Goal: Task Accomplishment & Management: Use online tool/utility

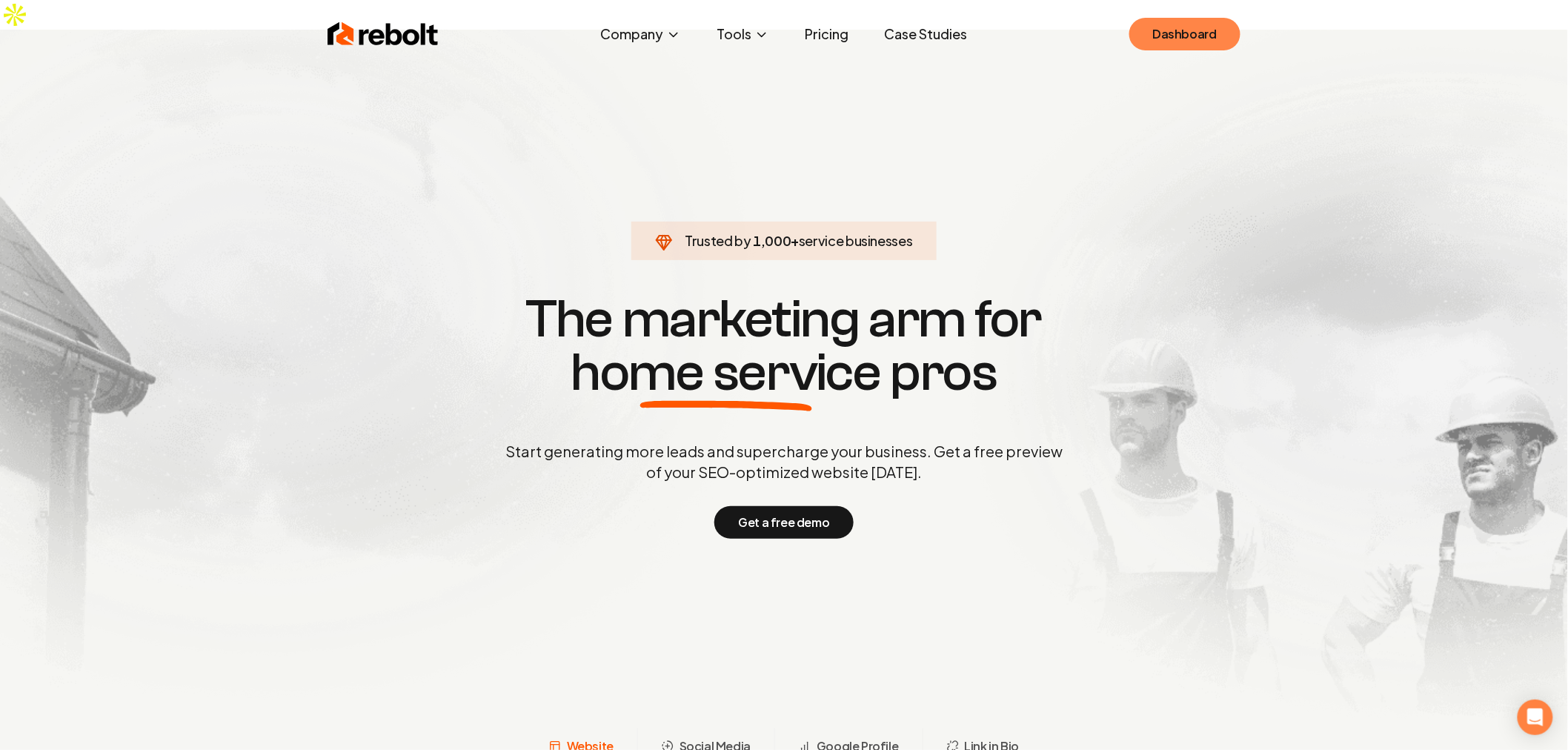
click at [1195, 33] on link "Dashboard" at bounding box center [1185, 34] width 111 height 33
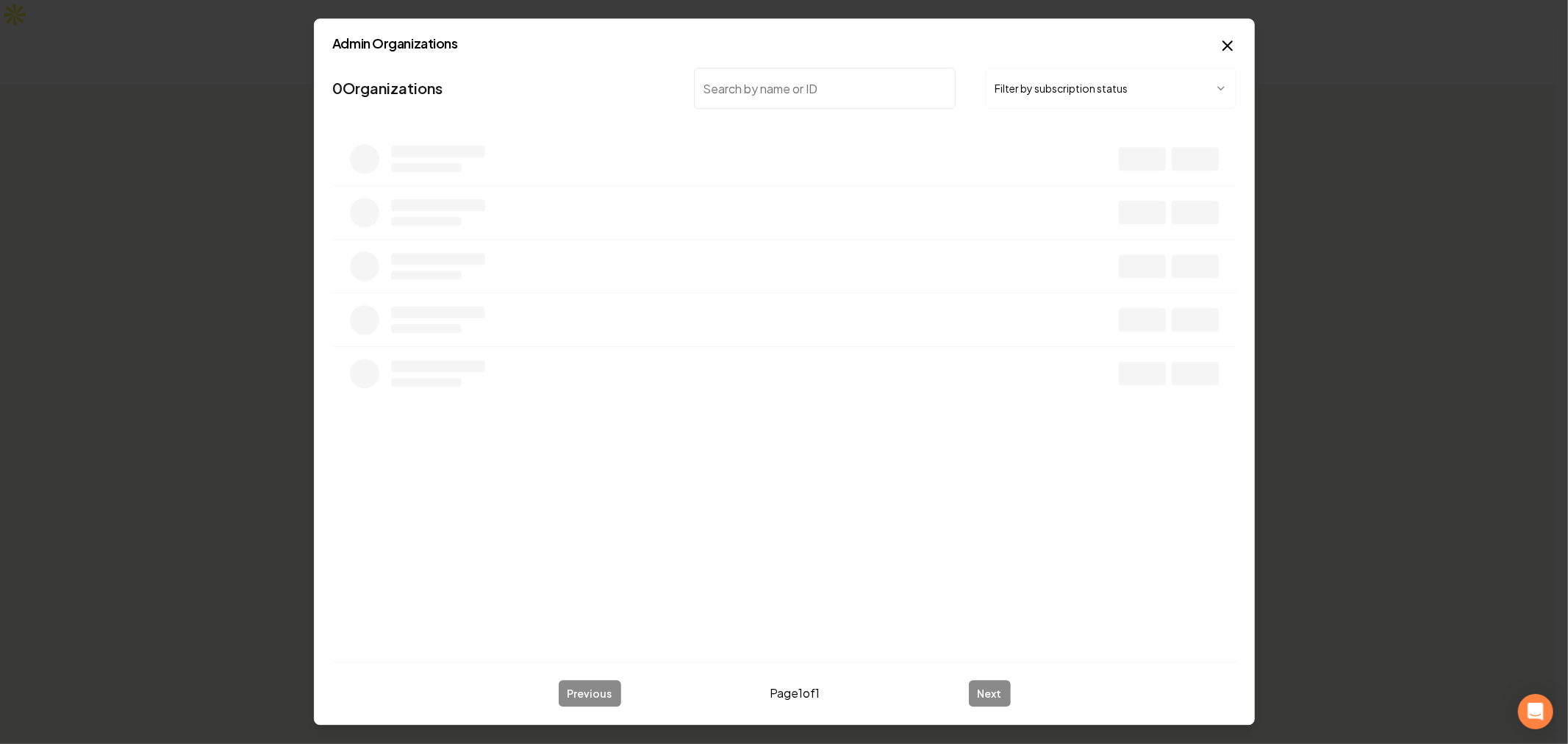
type input "1. Who are the users that will use the paid content, subscriptions, features, a…"
type input "rebolt1a-16"
click at [1223, 162] on body "Organization Sagar 1 company Add New Business Logo Company Name Actions [PERSON…" at bounding box center [778, 372] width 1556 height 744
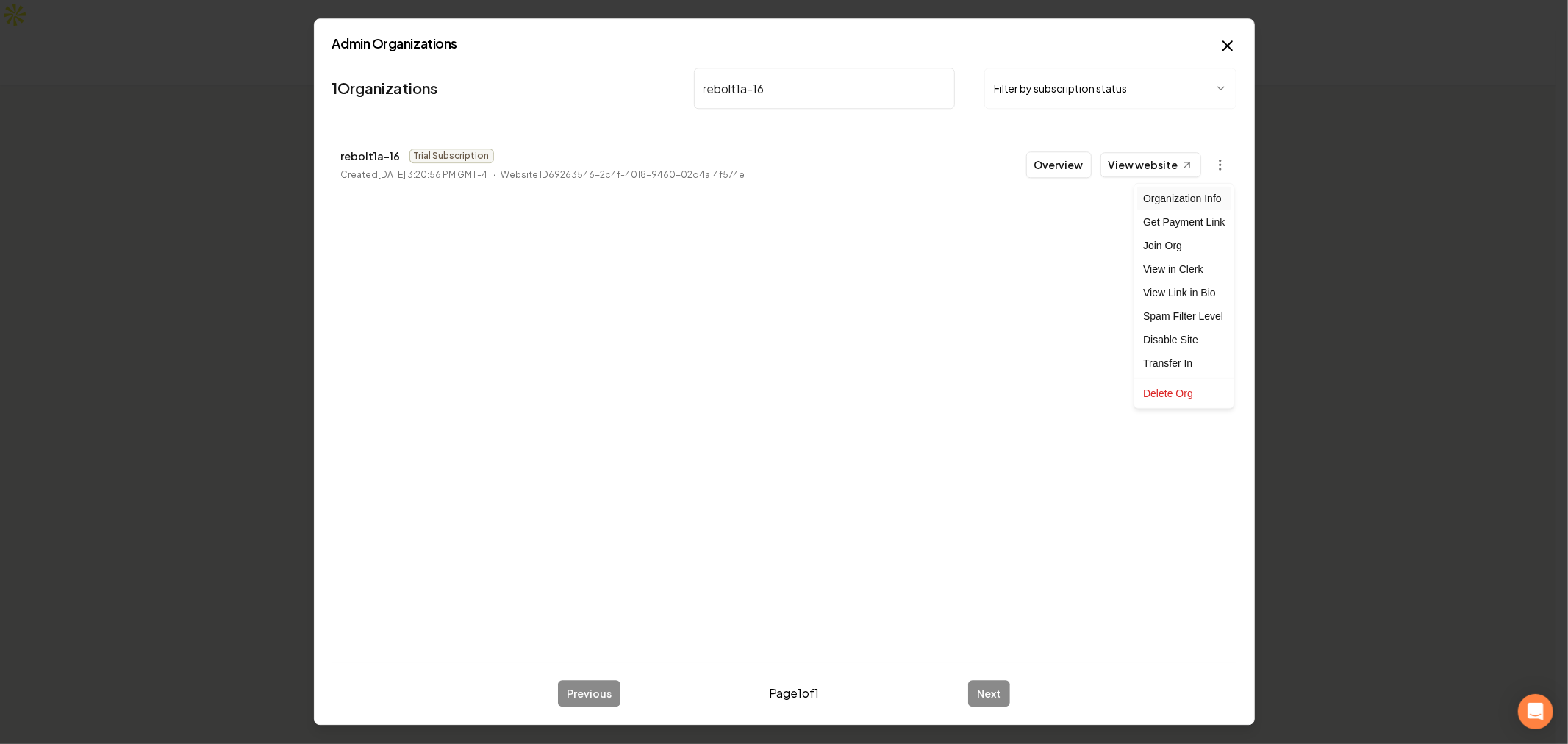
click at [1195, 200] on div "Organization Info" at bounding box center [1184, 199] width 93 height 23
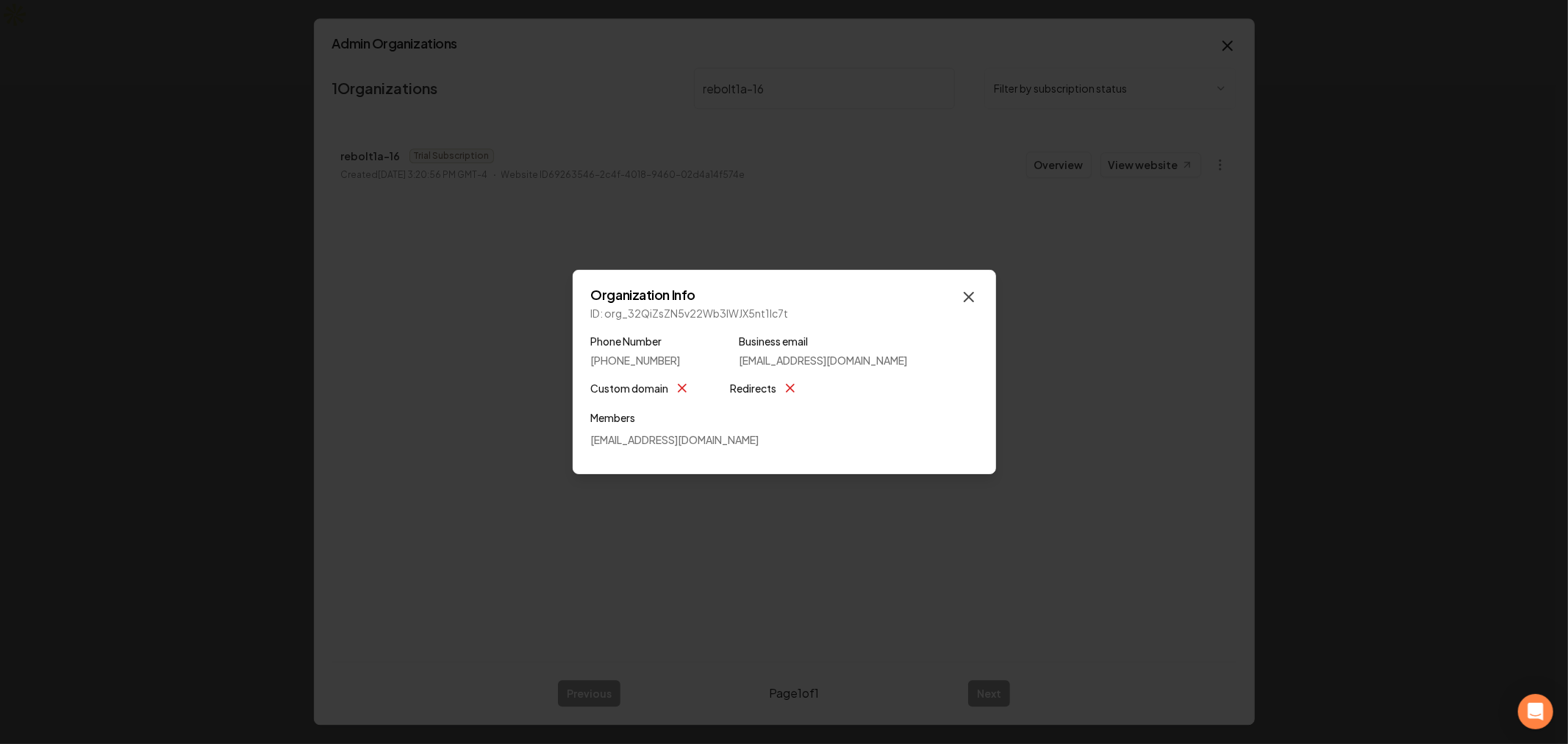
click at [977, 295] on icon "button" at bounding box center [969, 297] width 18 height 18
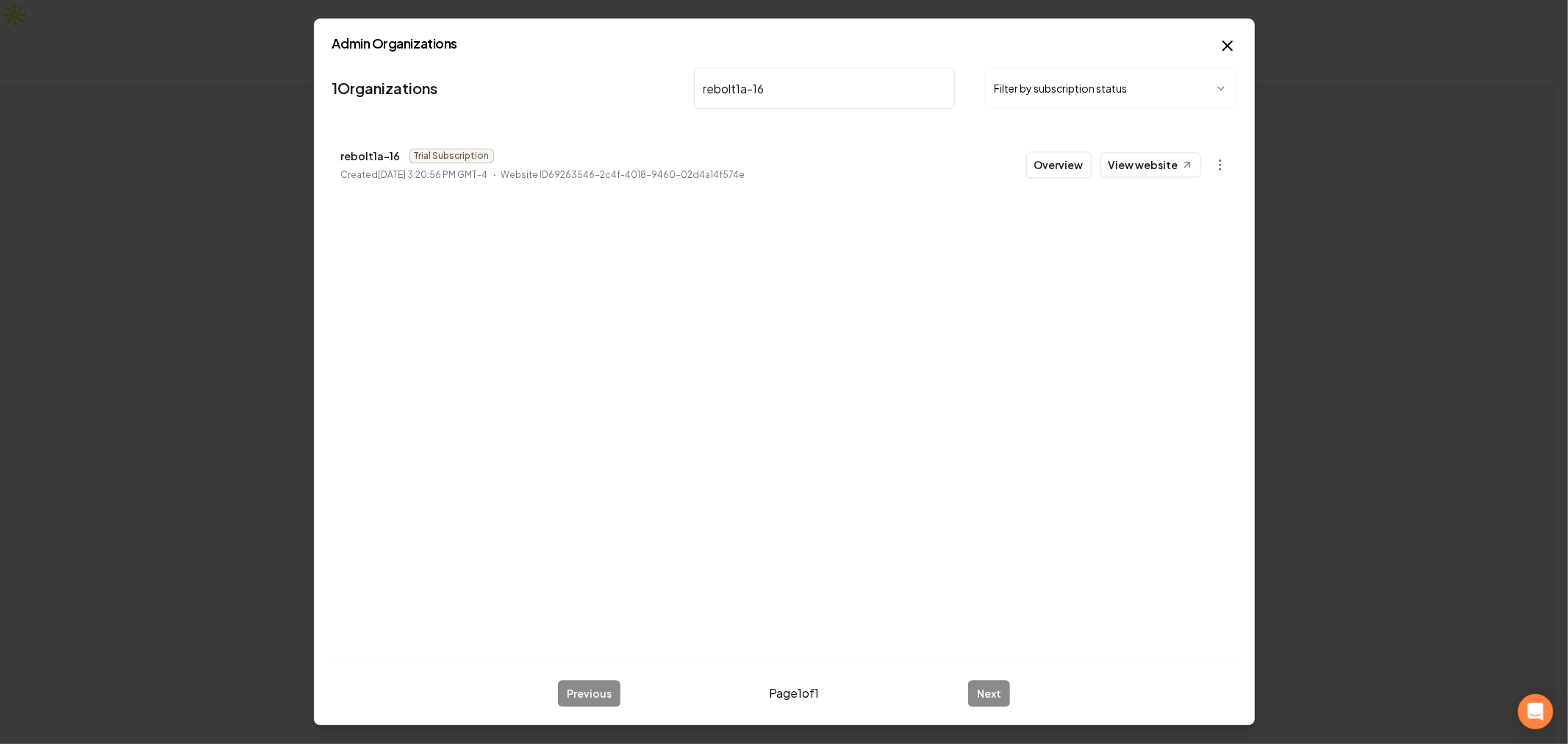
click at [366, 157] on p "rebolt1a-16" at bounding box center [370, 155] width 60 height 18
copy p "rebolt1a-16"
click at [1022, 261] on div "1 Organizations rebolt1a-16 Filter by subscription status rebolt1a-16 Trial Sub…" at bounding box center [784, 356] width 904 height 589
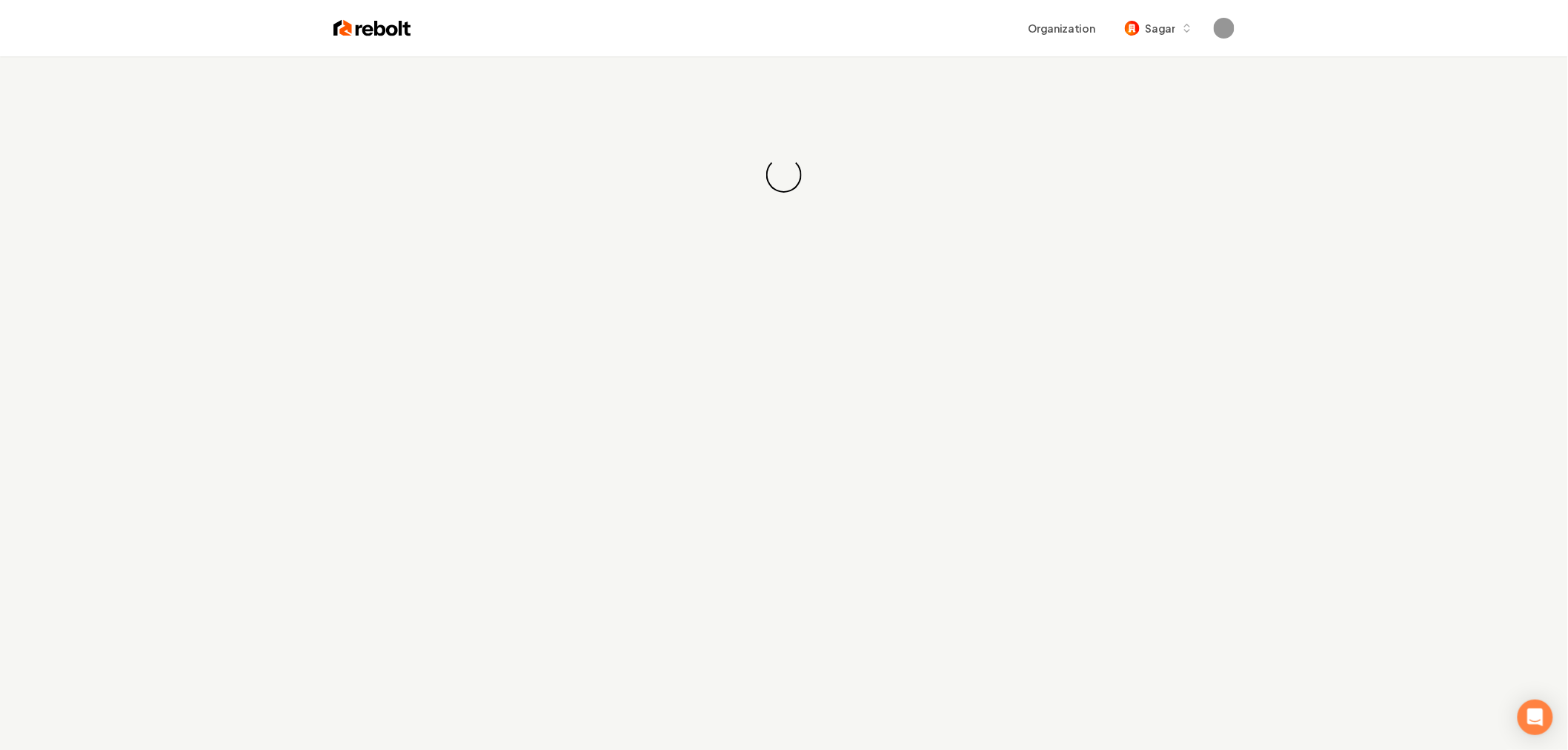
click at [982, 315] on div "Loading... Loading..." at bounding box center [784, 431] width 1568 height 750
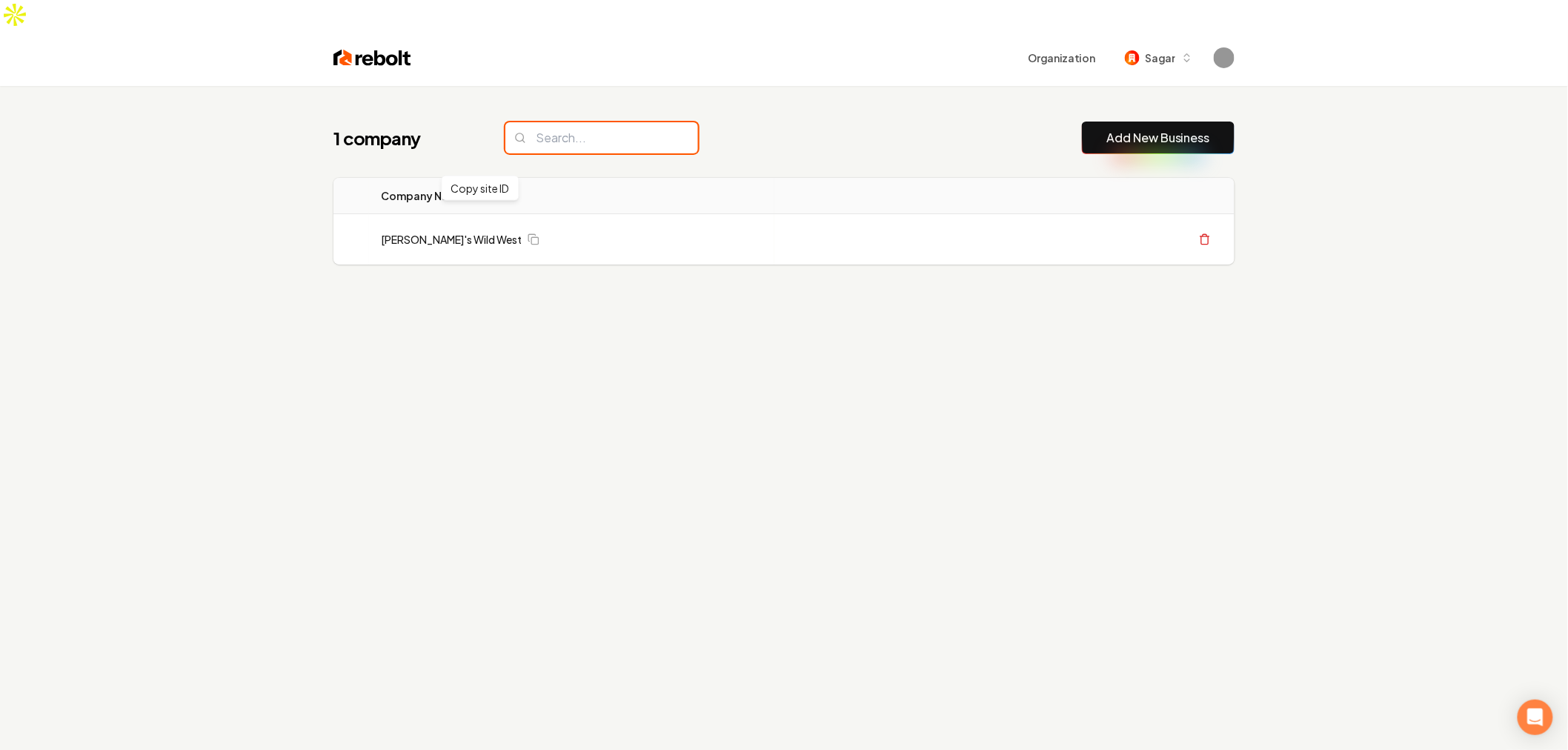
click at [598, 122] on input "search" at bounding box center [602, 138] width 192 height 31
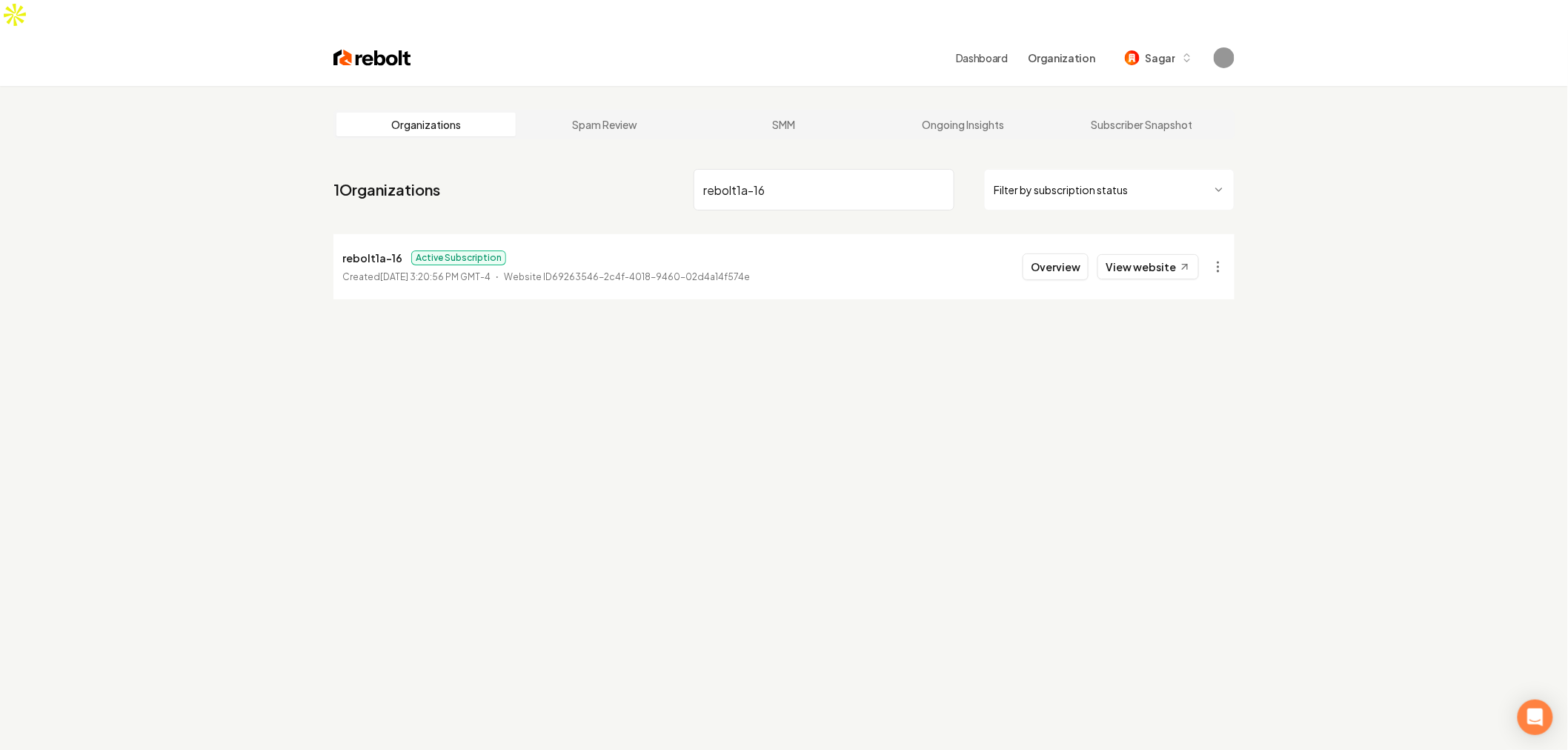
type input "rebolt1a-16"
click at [379, 249] on p "rebolt1a-16" at bounding box center [372, 258] width 60 height 18
click at [1057, 254] on button "Overview" at bounding box center [1056, 267] width 66 height 27
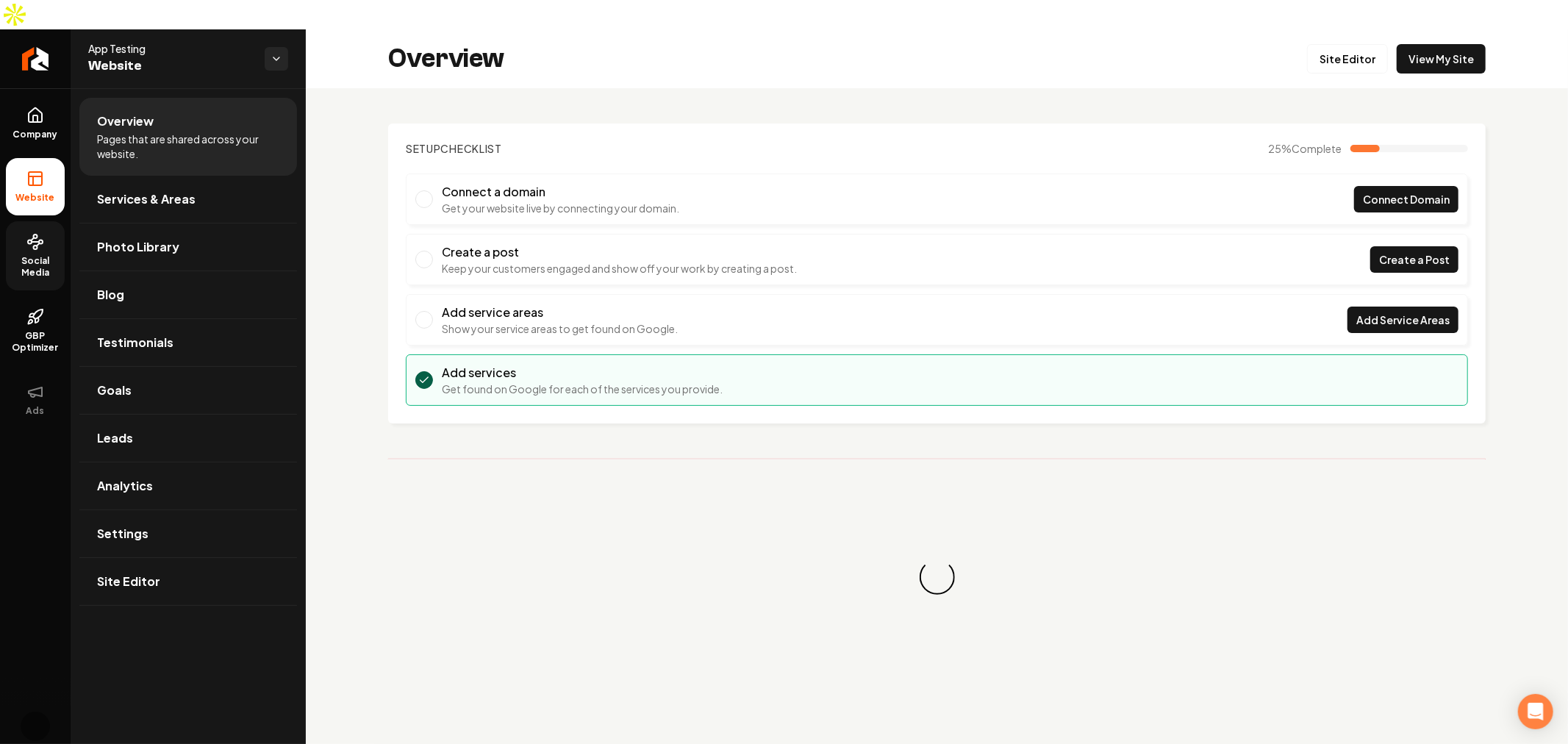
click at [54, 256] on span "Social Media" at bounding box center [36, 267] width 59 height 23
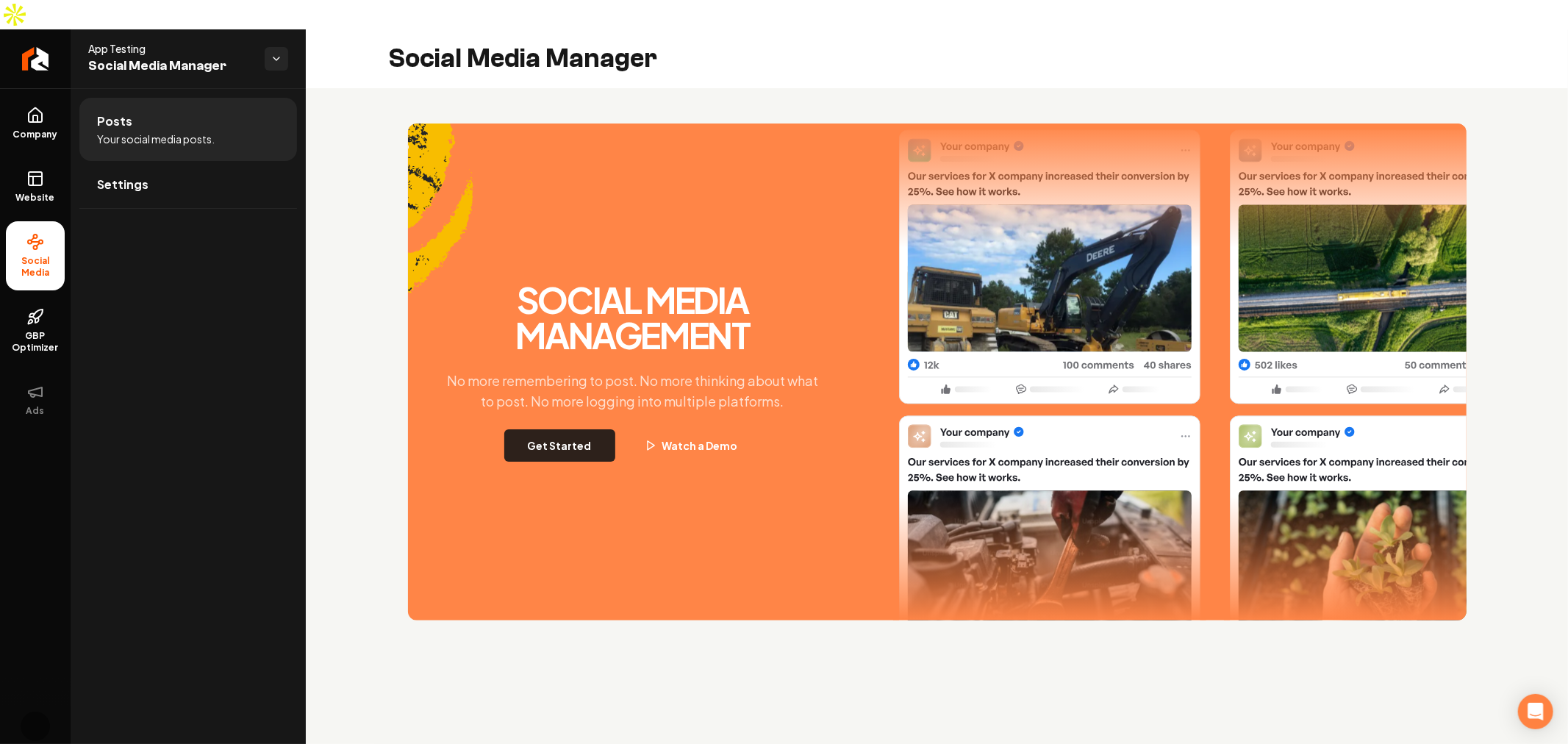
click at [576, 429] on button "Get Started" at bounding box center [560, 446] width 111 height 33
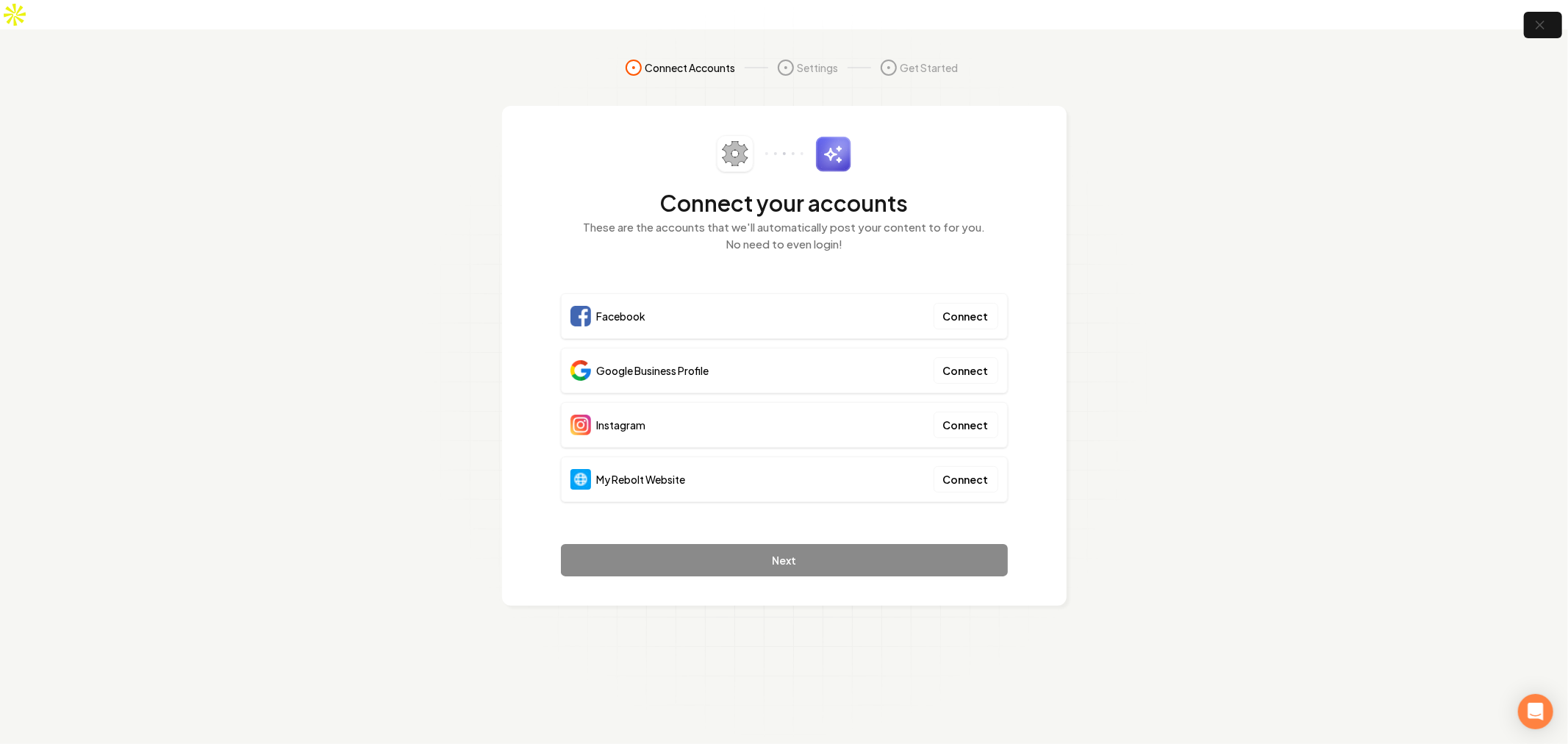
click at [788, 471] on div "My Rebolt Website Connect" at bounding box center [785, 479] width 447 height 46
click at [997, 466] on button "Connect" at bounding box center [966, 479] width 64 height 26
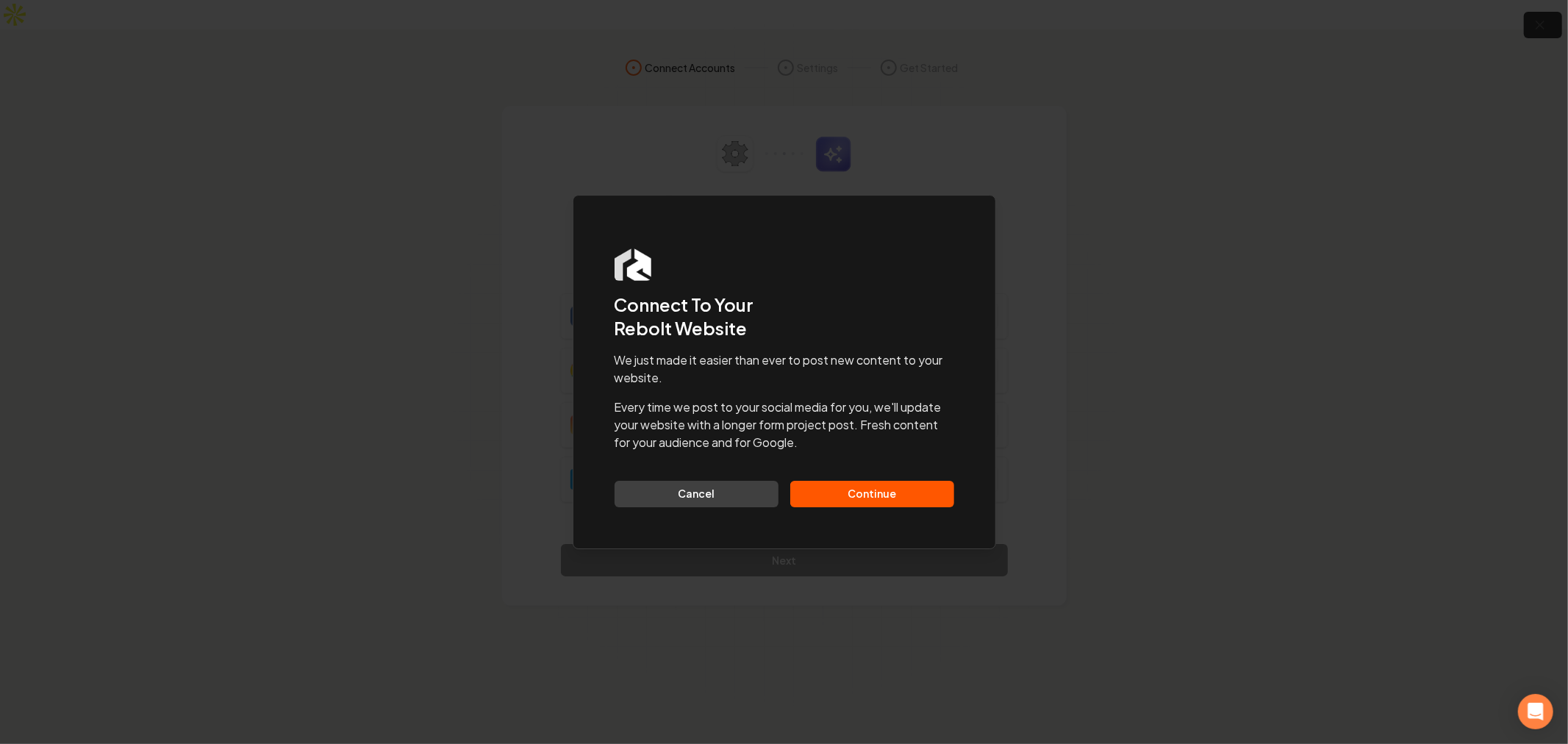
click at [872, 484] on button "Continue" at bounding box center [872, 494] width 164 height 26
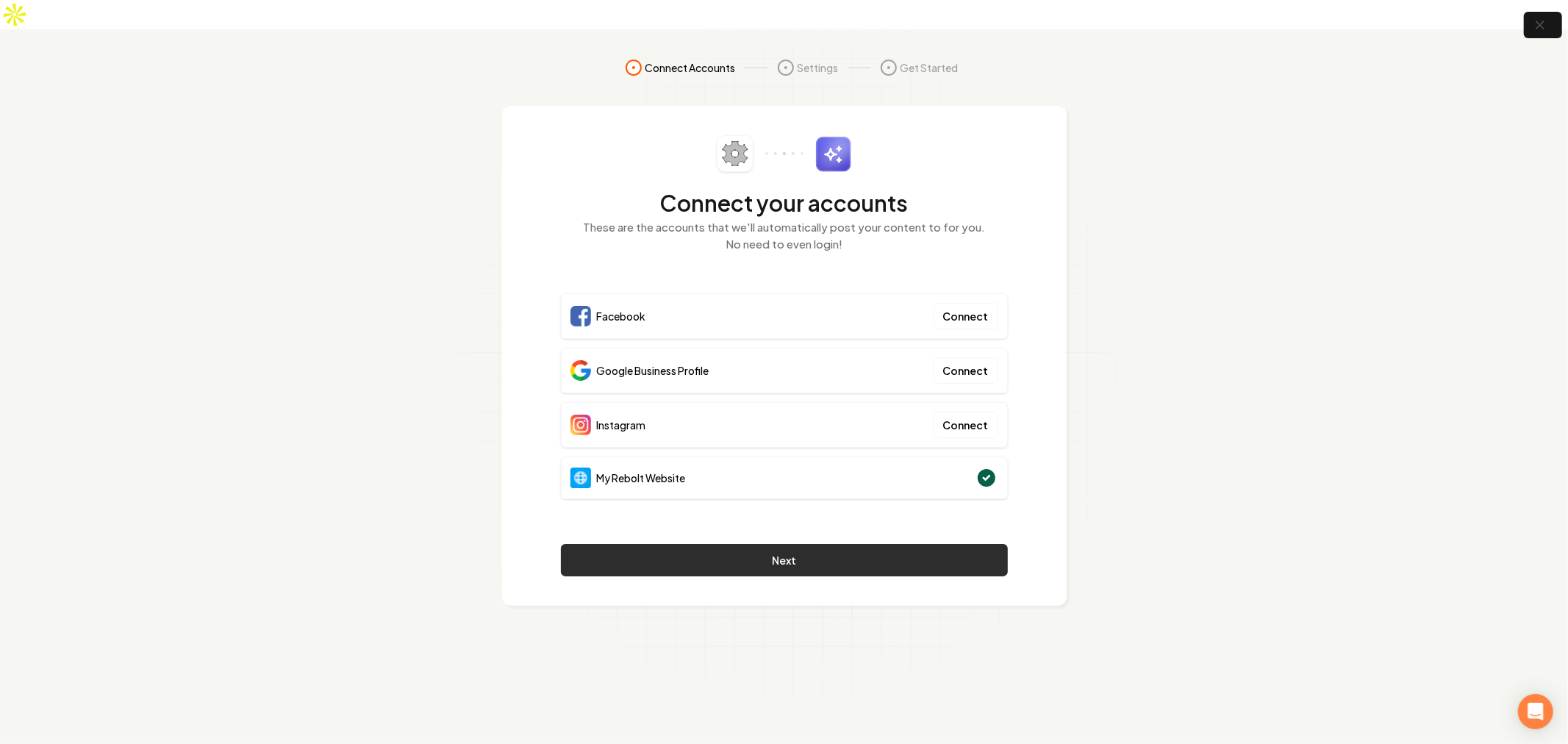
click at [796, 544] on button "Next" at bounding box center [785, 561] width 447 height 33
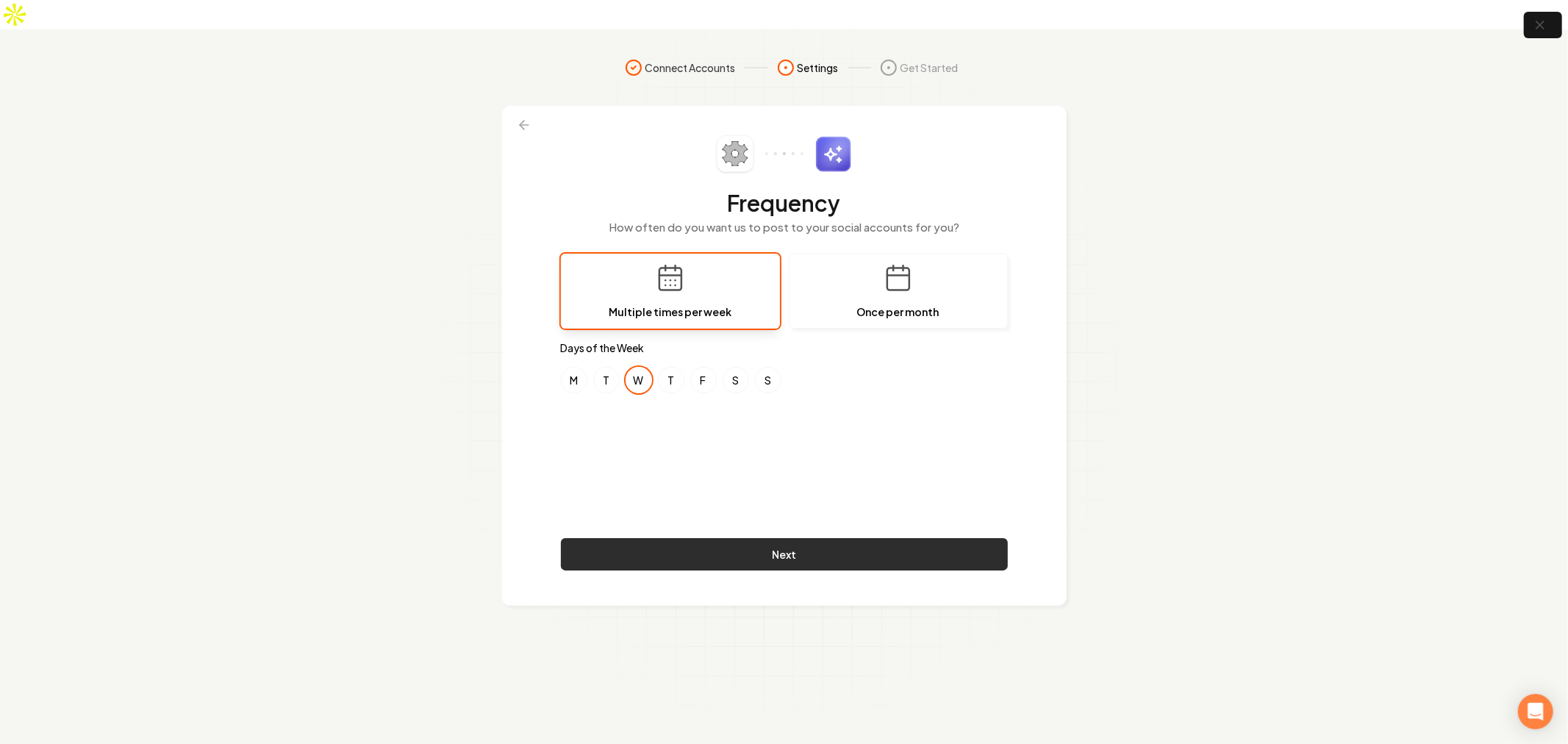
click at [793, 538] on button "Next" at bounding box center [785, 555] width 447 height 33
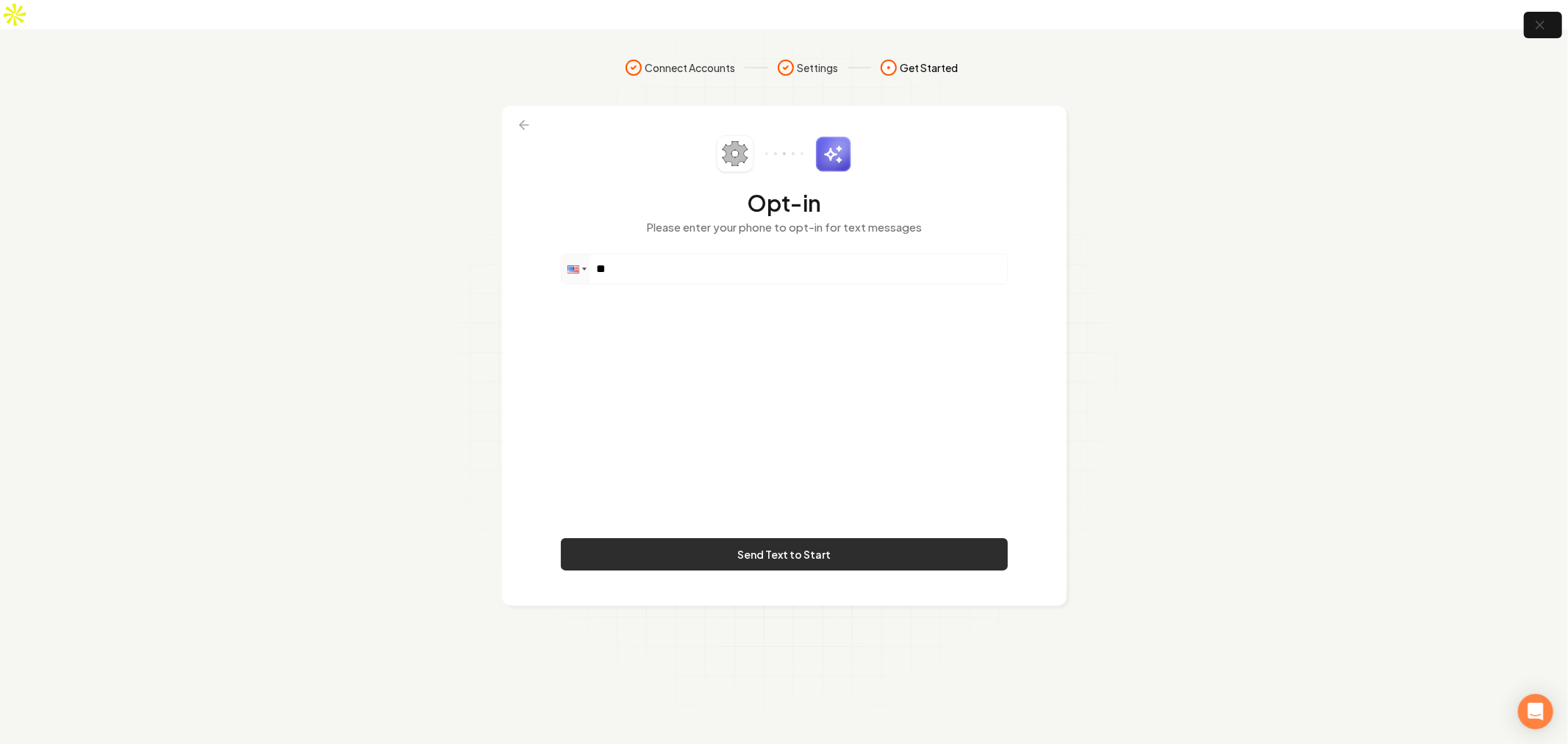
click at [775, 538] on button "Send Text to Start" at bounding box center [785, 555] width 447 height 33
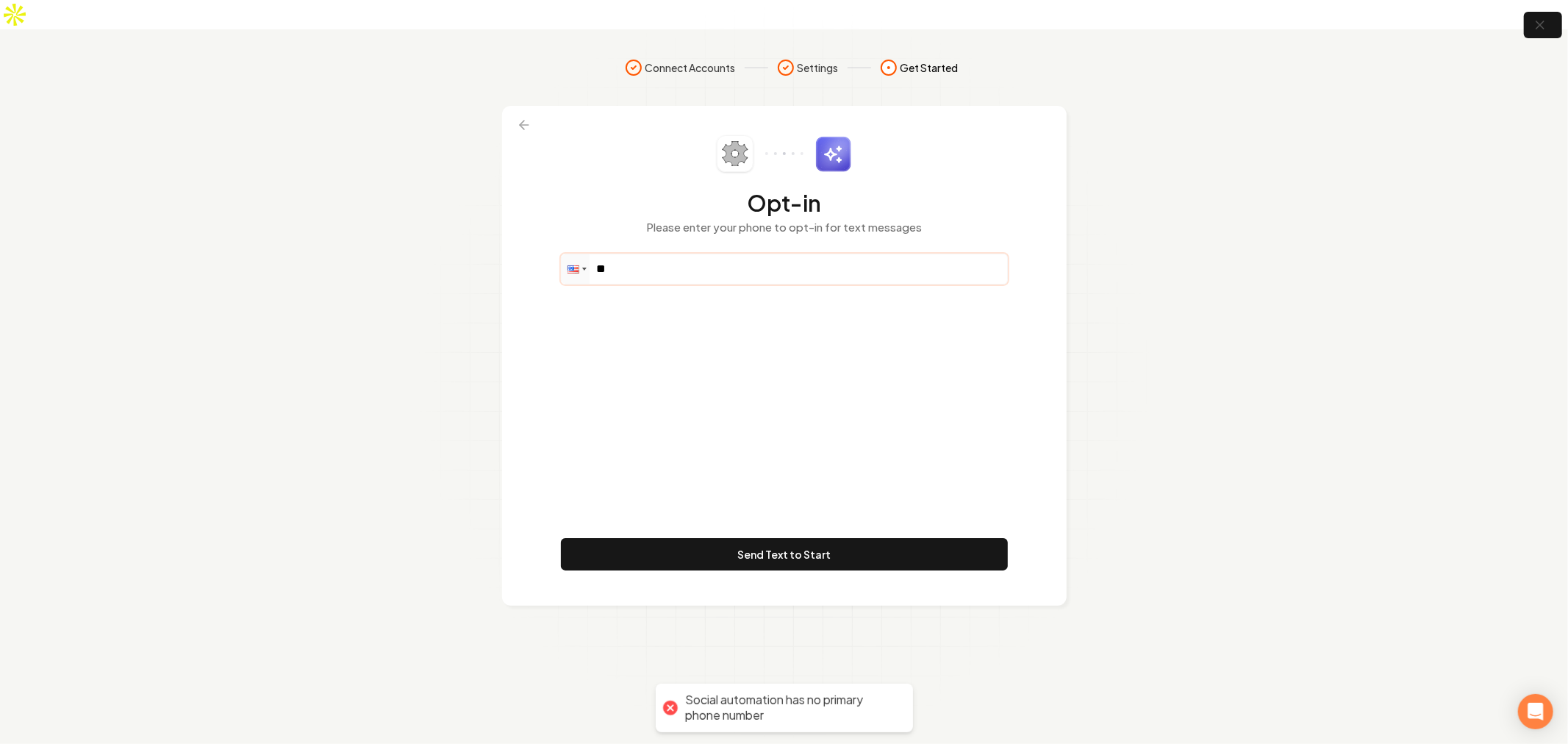
click at [676, 255] on input "**" at bounding box center [785, 269] width 446 height 30
type input "**********"
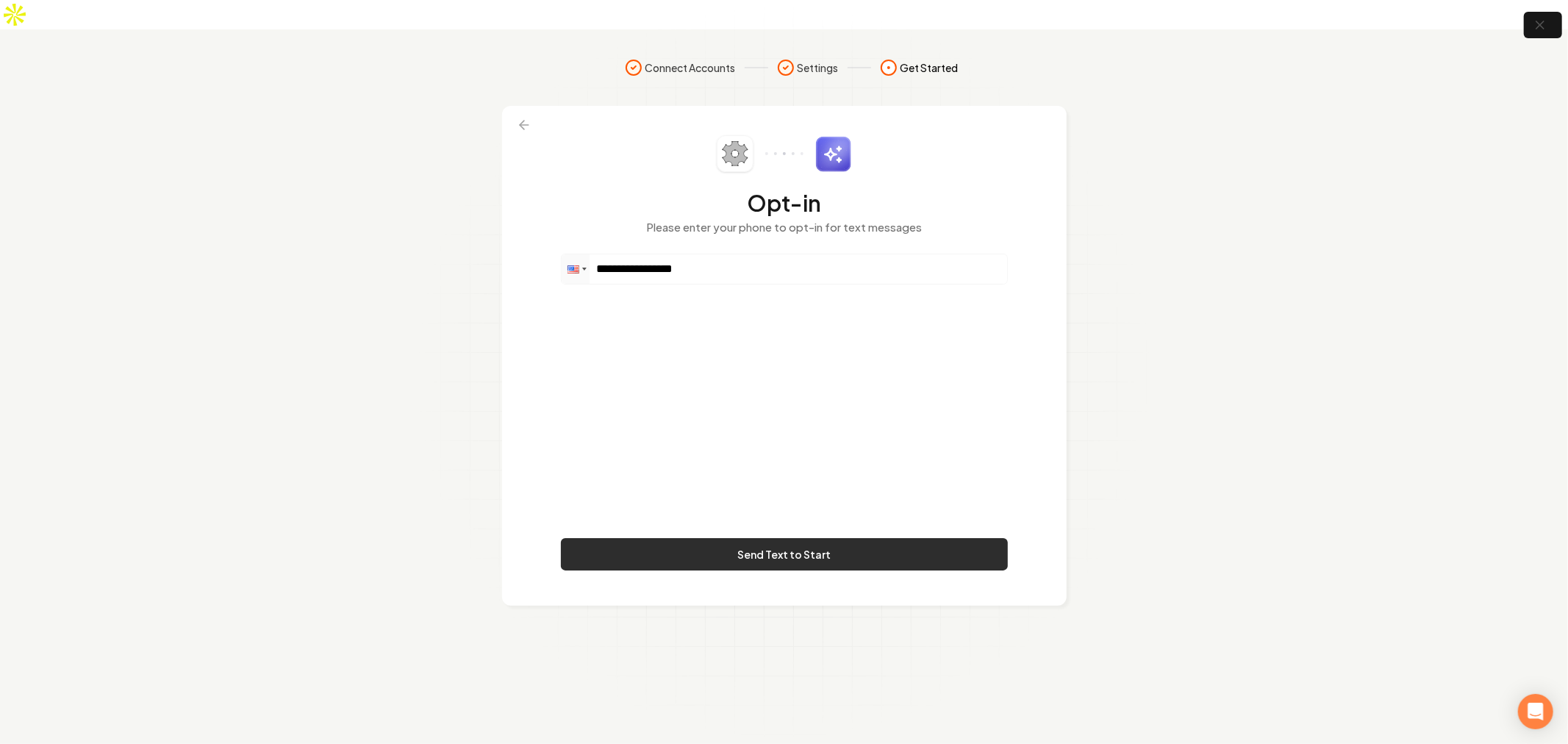
click at [777, 538] on button "Send Text to Start" at bounding box center [785, 555] width 447 height 33
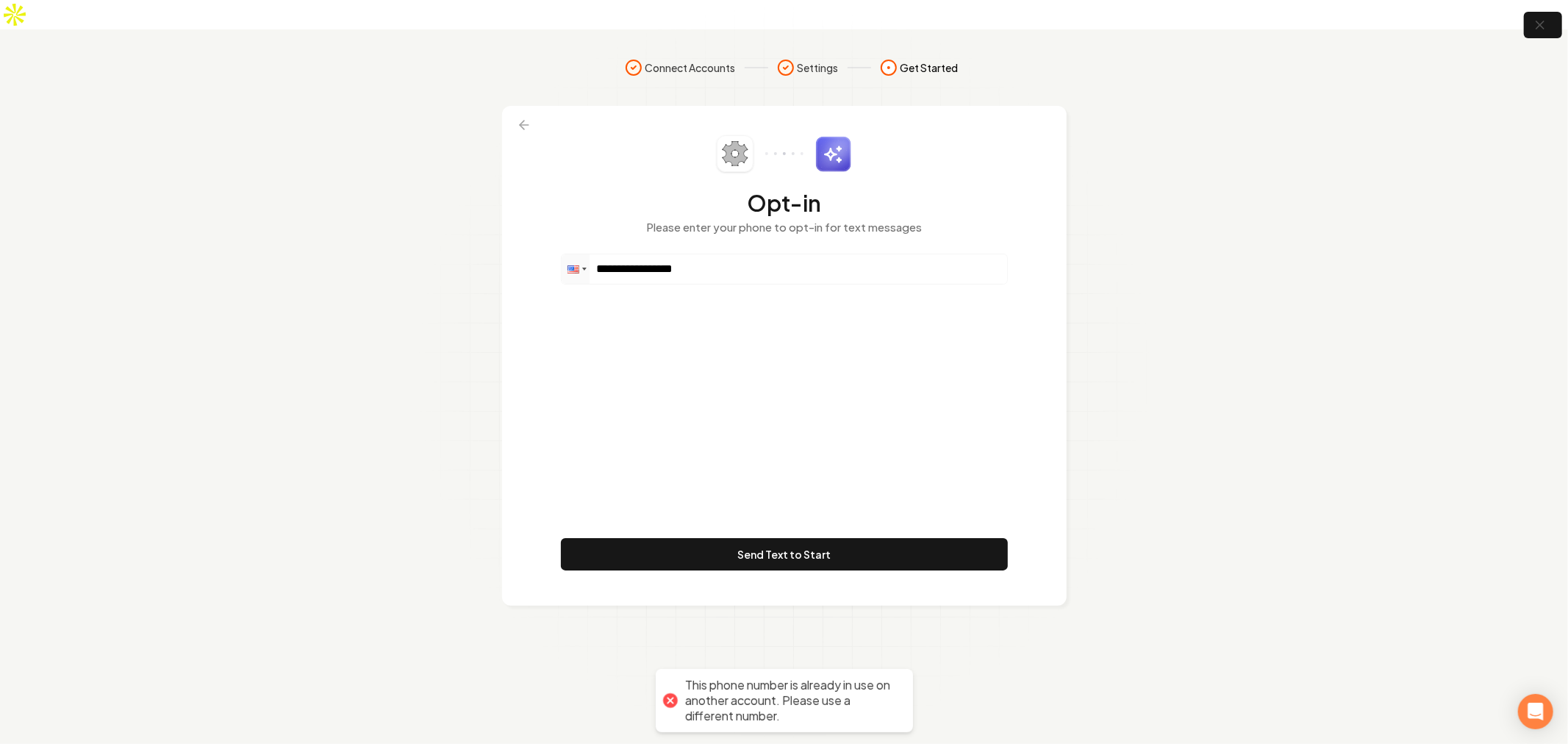
click at [870, 381] on div "**********" at bounding box center [785, 356] width 447 height 441
click at [753, 255] on input "**********" at bounding box center [785, 269] width 446 height 30
type input "**********"
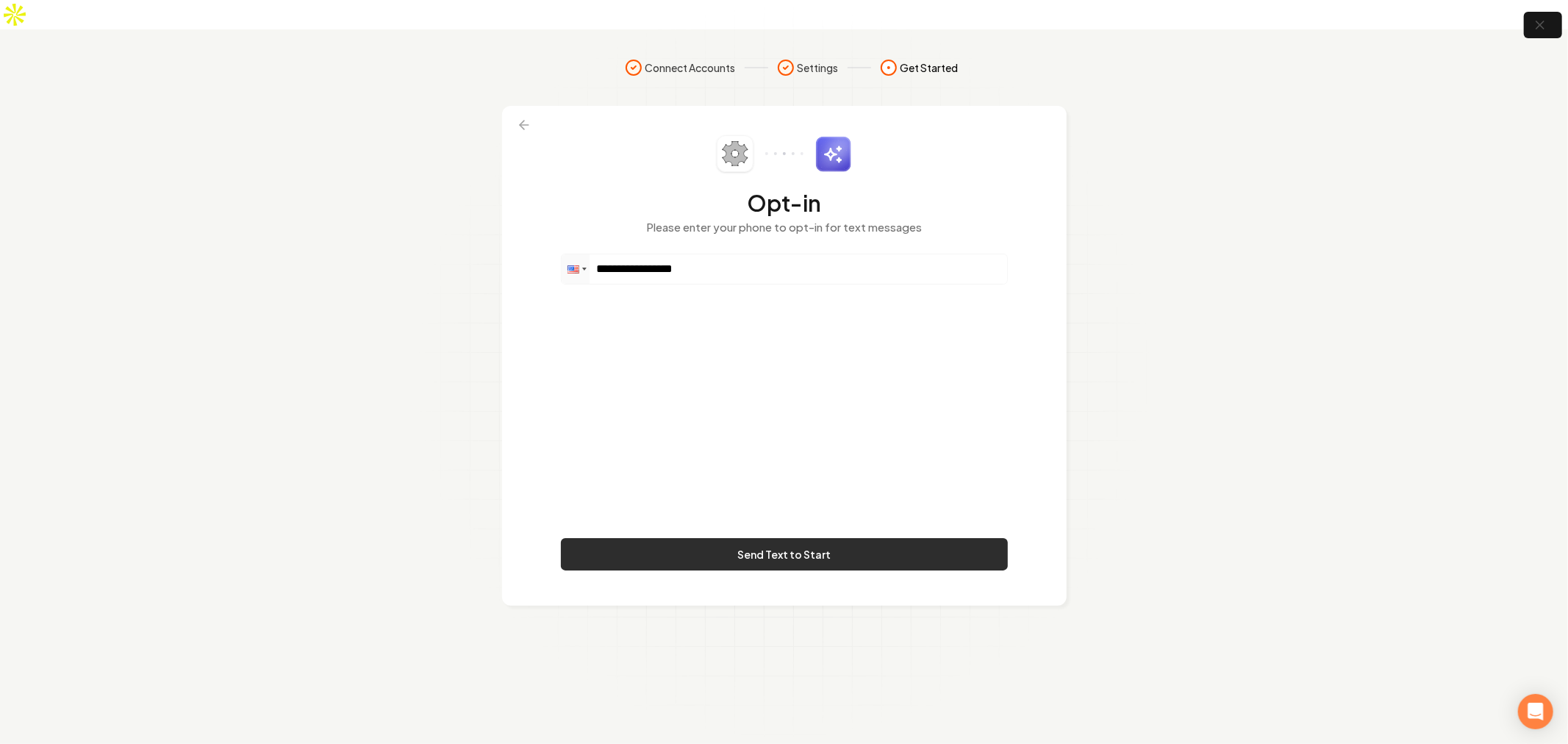
click at [853, 538] on button "Send Text to Start" at bounding box center [785, 555] width 447 height 33
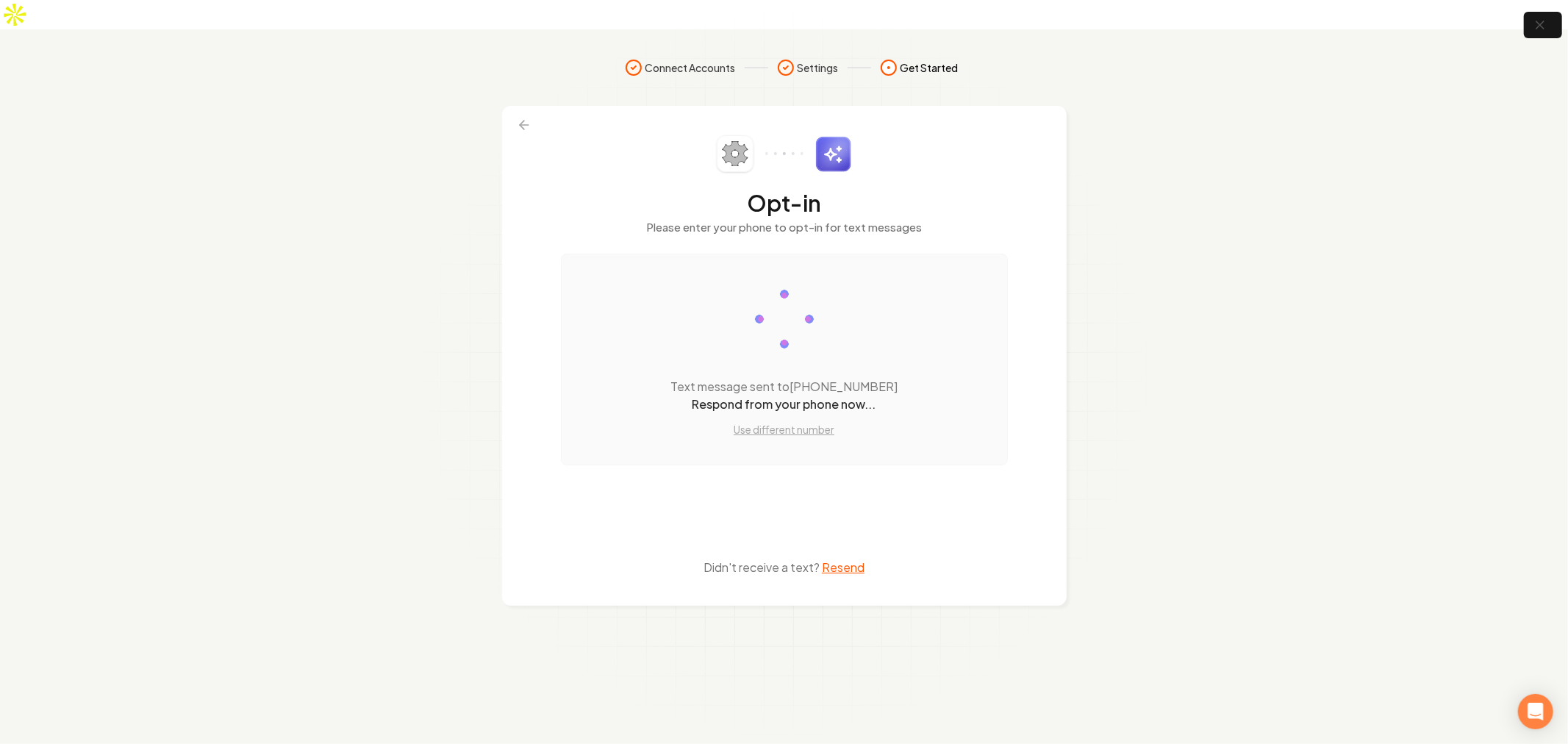
click at [832, 442] on div "Opt-in Please enter your phone to opt-in for text messages Text message sent to…" at bounding box center [785, 356] width 447 height 441
click at [936, 349] on div "Text message sent to (678) 487-9758 Respond from your phone now... Use differen…" at bounding box center [785, 360] width 447 height 212
click at [952, 371] on div "Text message sent to (678) 487-9758 Respond from your phone now... Use differen…" at bounding box center [785, 360] width 447 height 212
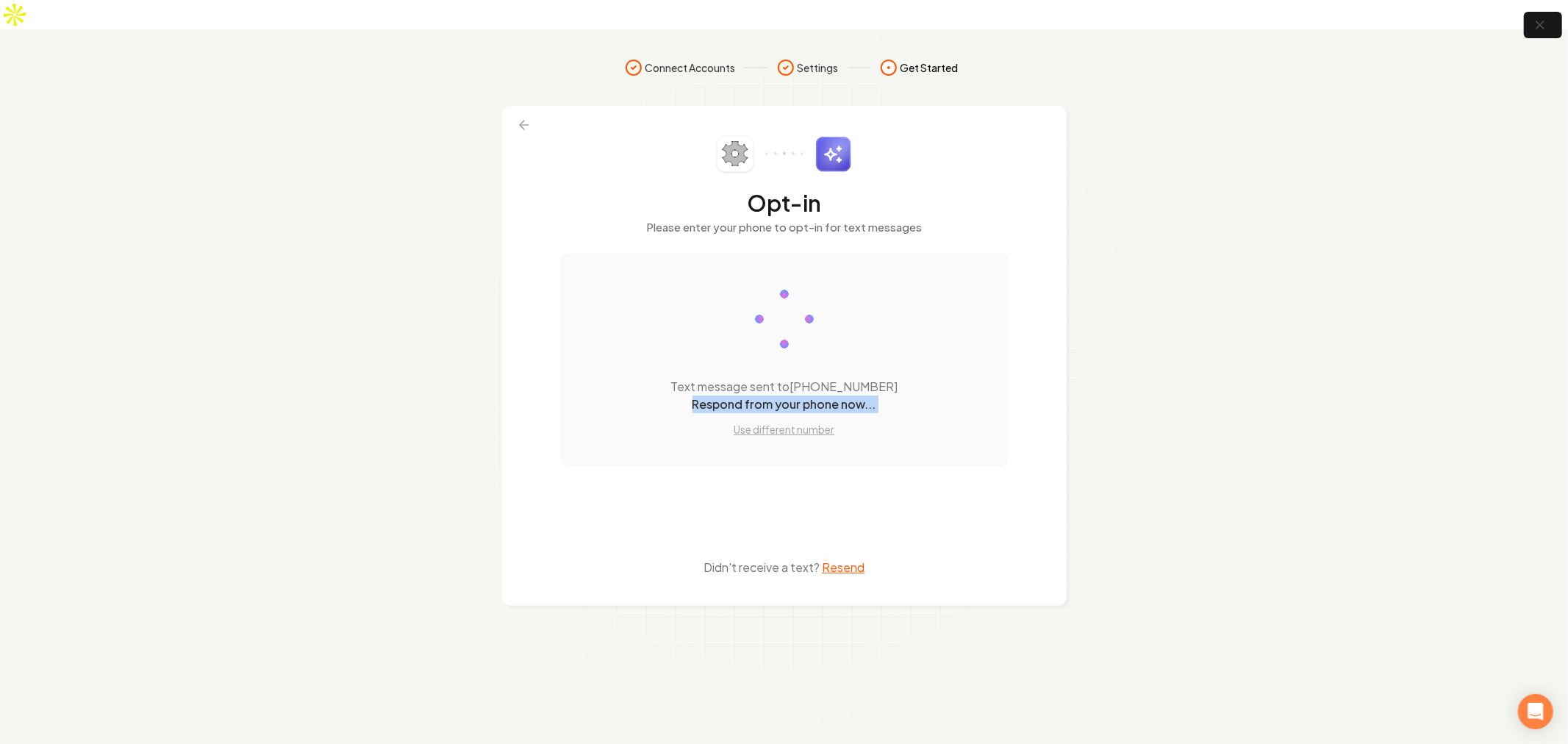
click at [952, 371] on div "Text message sent to (678) 487-9758 Respond from your phone now... Use differen…" at bounding box center [785, 360] width 447 height 212
click at [868, 378] on p "Text message sent to (678) 487-9758" at bounding box center [784, 387] width 227 height 18
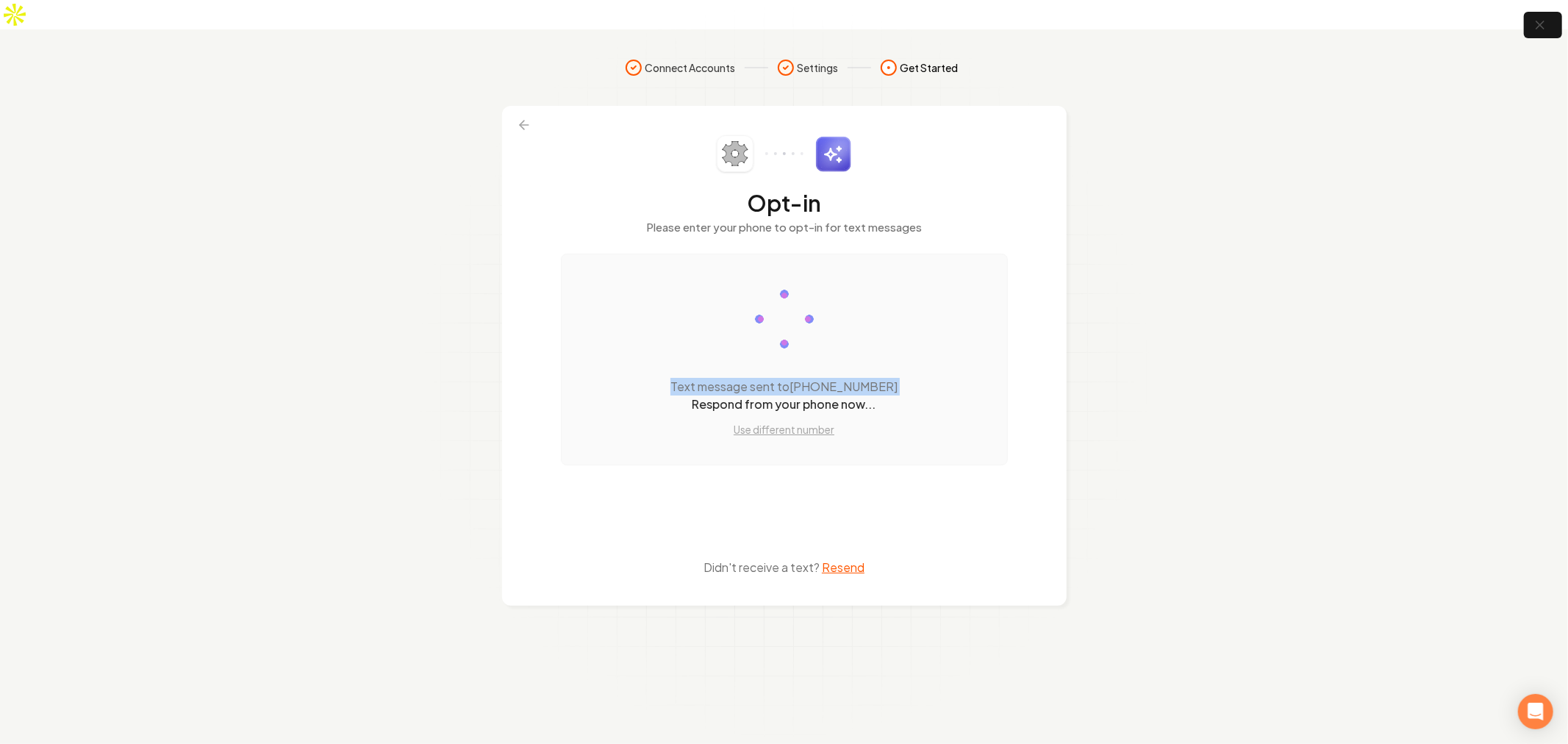
click at [906, 363] on div "Text message sent to (678) 487-9758 Respond from your phone now... Use differen…" at bounding box center [785, 360] width 447 height 212
click at [958, 61] on span "Get Started" at bounding box center [929, 68] width 58 height 15
drag, startPoint x: 782, startPoint y: 398, endPoint x: 870, endPoint y: 557, distance: 181.7
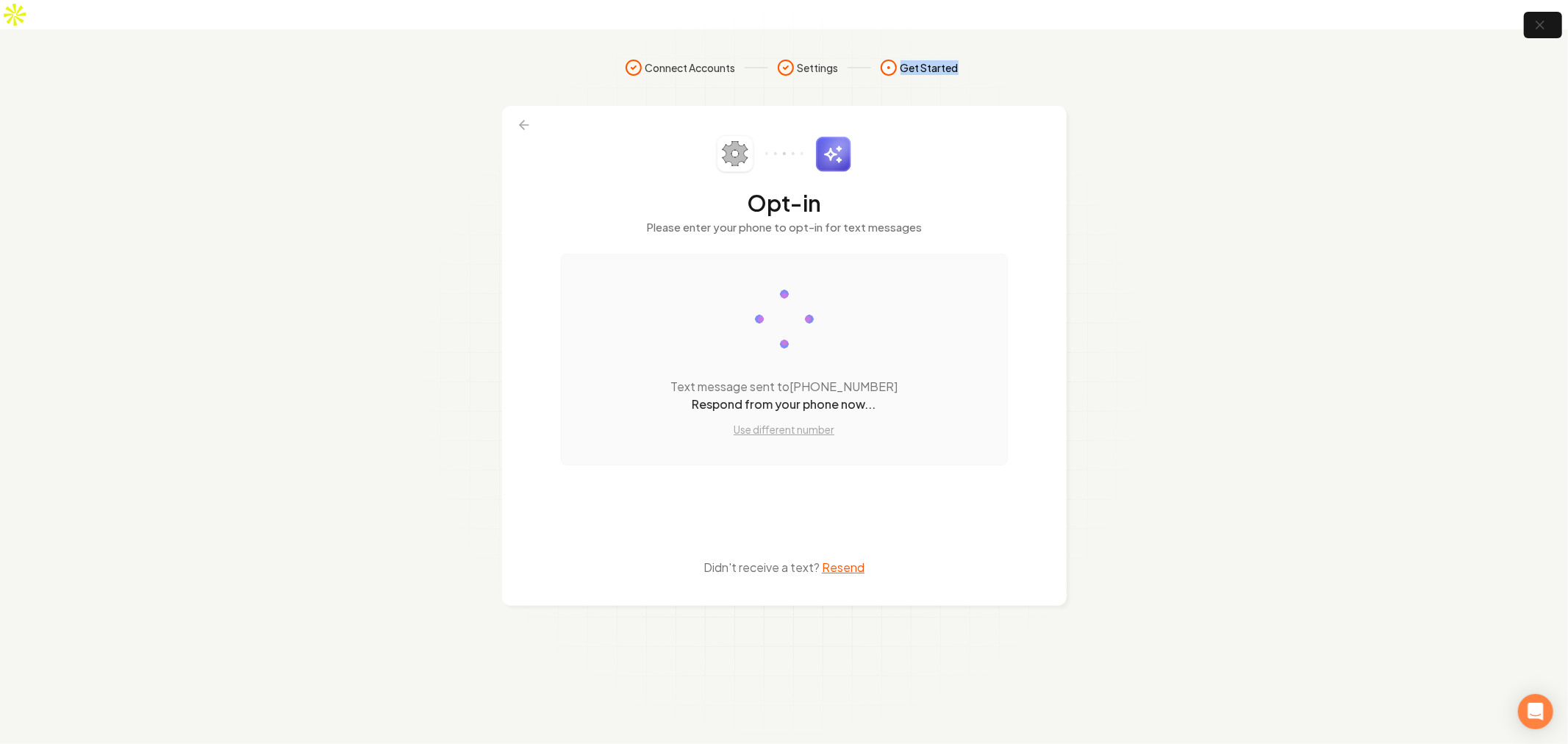
click at [880, 563] on div "Opt-in Please enter your phone to opt-in for text messages Text message sent to…" at bounding box center [784, 356] width 564 height 500
click at [850, 559] on button "Resend" at bounding box center [843, 568] width 43 height 18
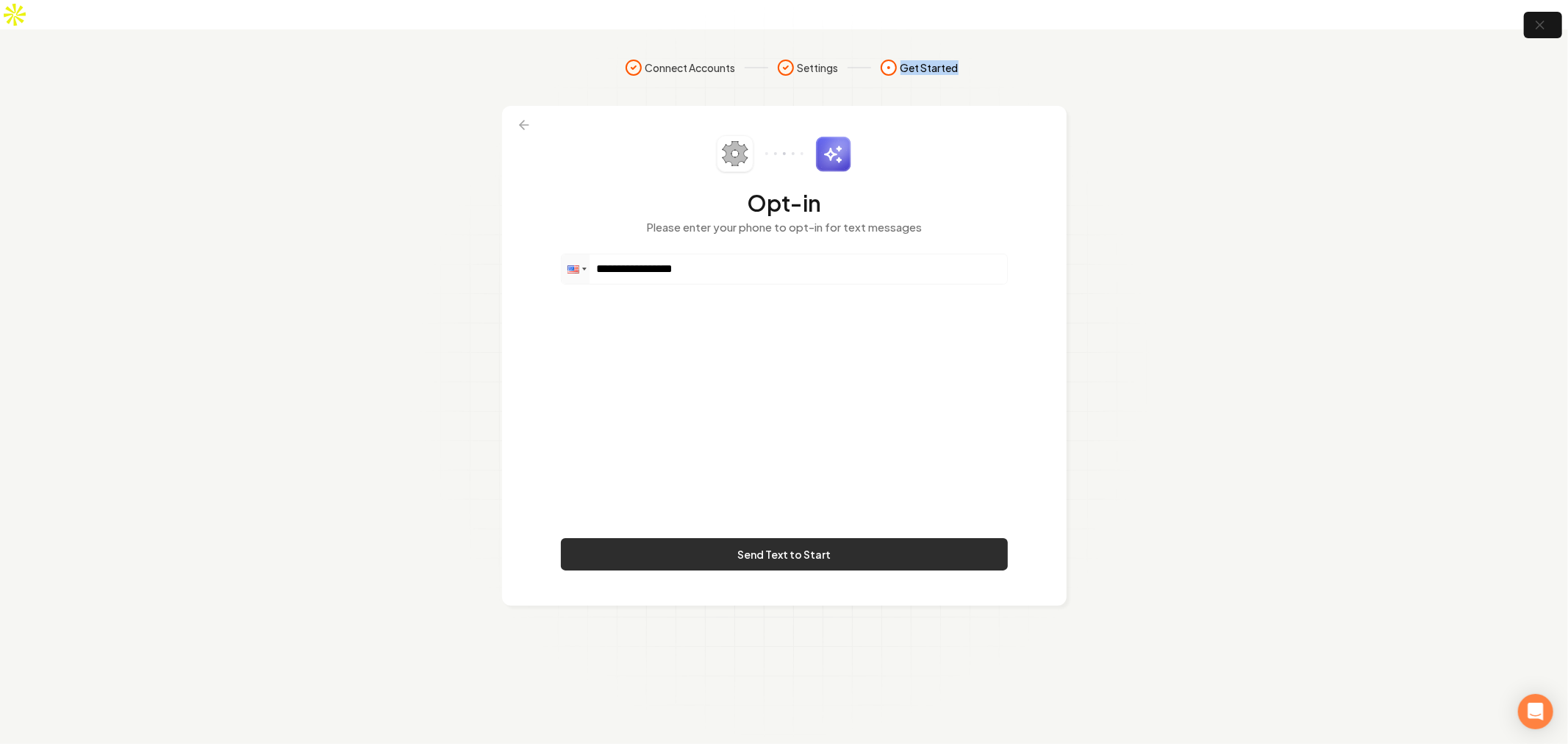
click at [790, 538] on button "Send Text to Start" at bounding box center [785, 555] width 447 height 33
click at [706, 255] on input "**********" at bounding box center [785, 269] width 446 height 30
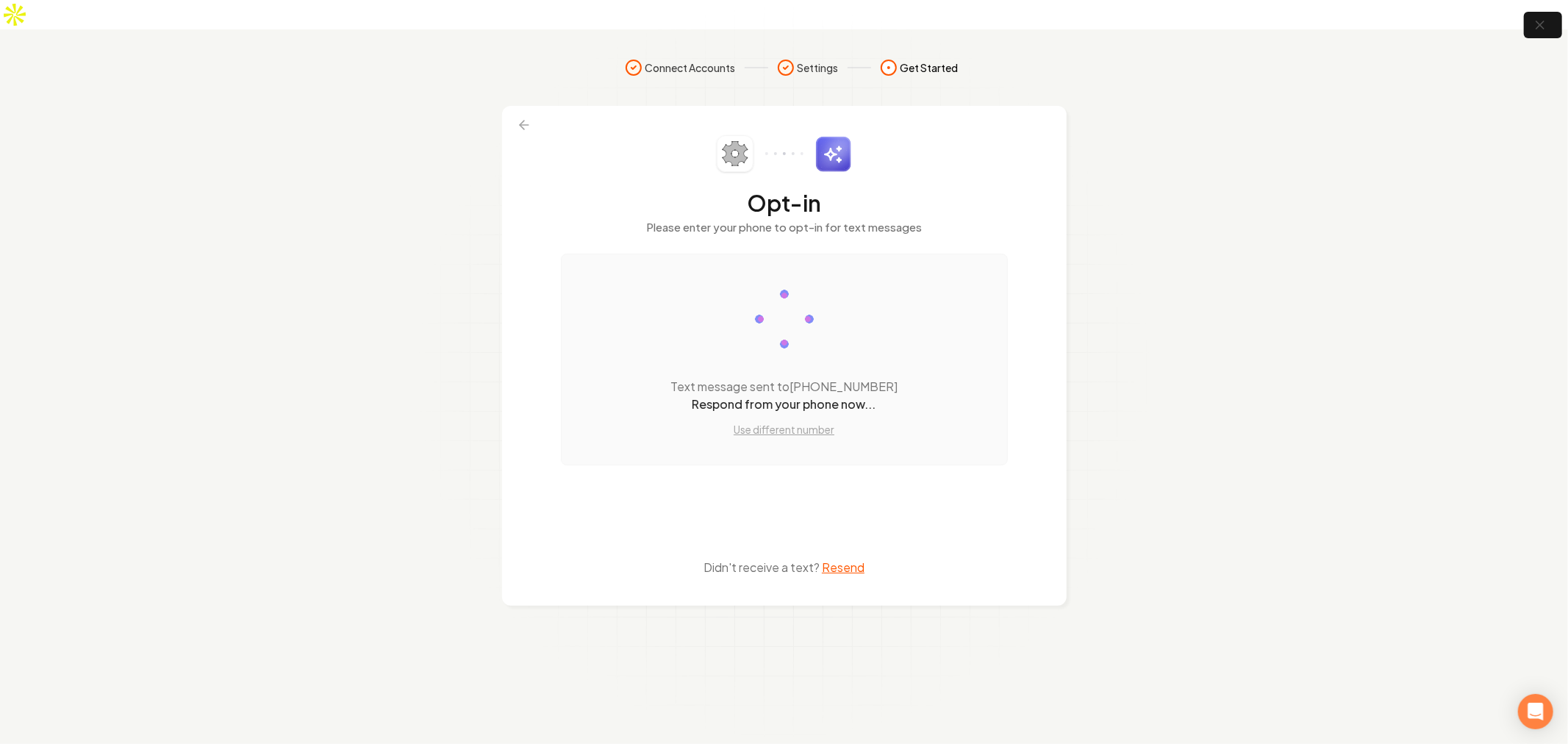
click at [772, 378] on p "Text message sent to (678) 487-9758" at bounding box center [784, 387] width 227 height 18
click at [855, 378] on p "Text message sent to (678) 487-9758" at bounding box center [784, 387] width 227 height 18
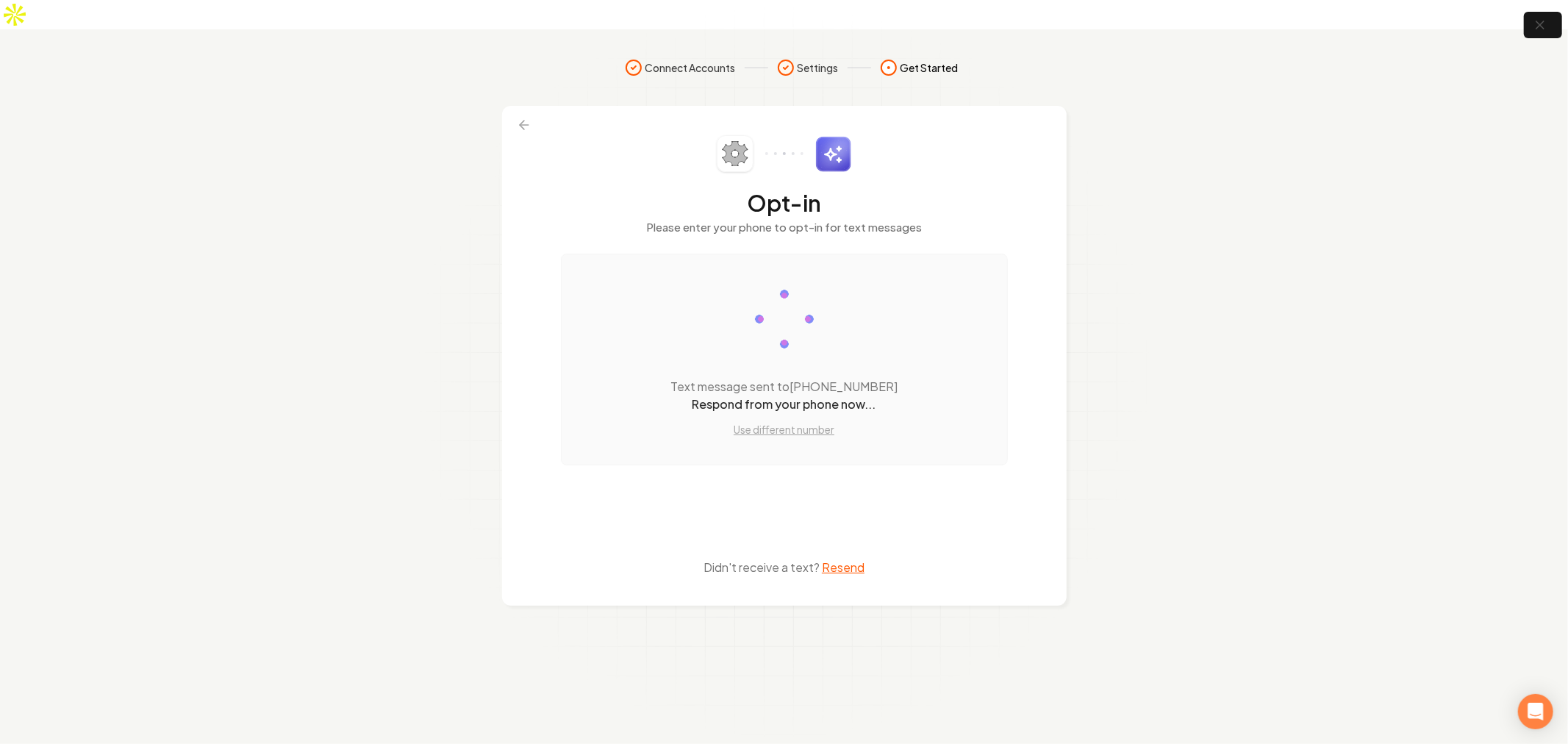
click at [305, 296] on section "Connect Accounts Settings Get Started Opt-in Please enter your phone to opt-in …" at bounding box center [784, 402] width 1568 height 744
click at [811, 422] on button "Use different number" at bounding box center [784, 429] width 101 height 15
click at [798, 384] on div "Text message sent to (678) 487-9758 Respond from your phone now... Use differen…" at bounding box center [784, 409] width 227 height 61
click at [814, 395] on p "Respond from your phone now..." at bounding box center [784, 404] width 227 height 18
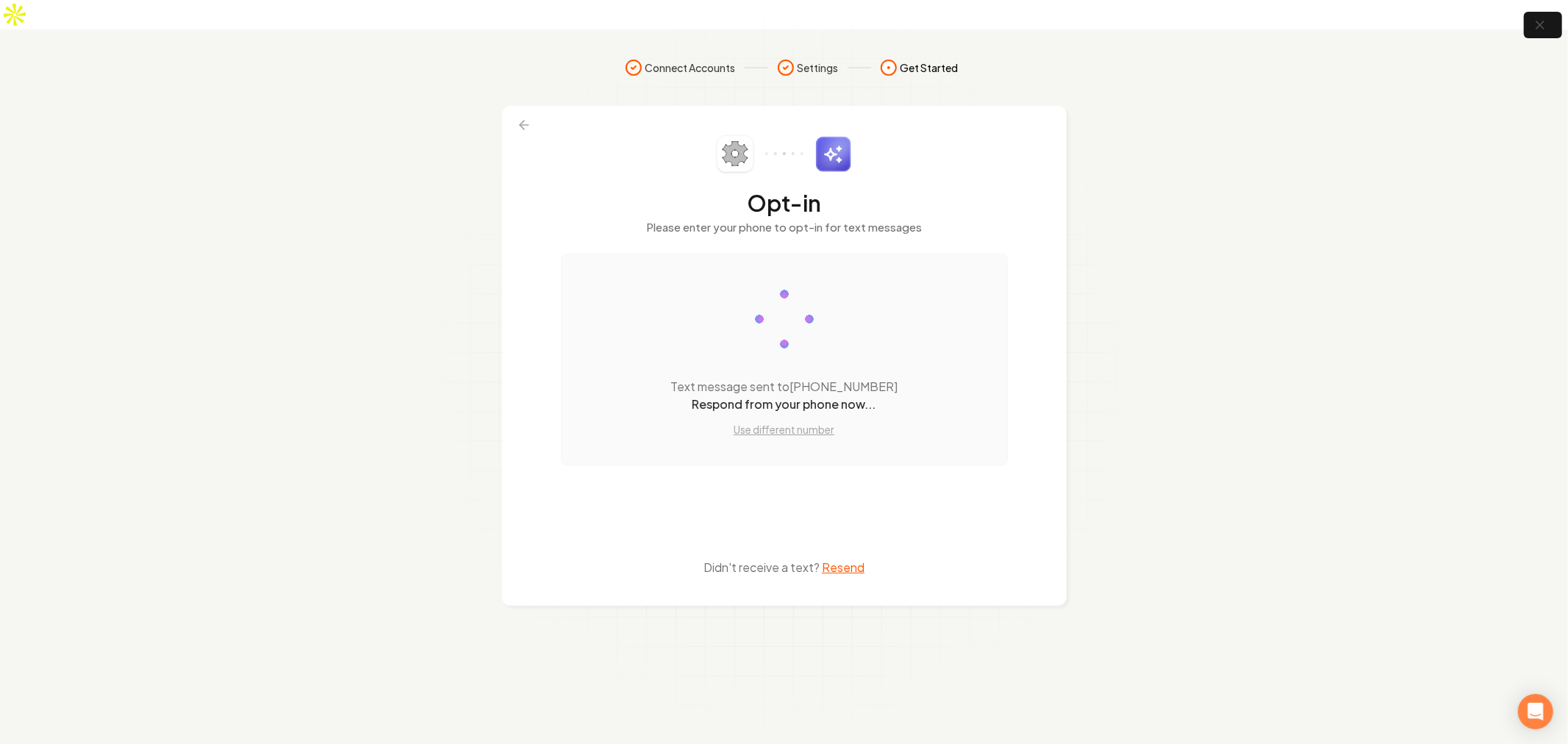
click at [782, 412] on div "Text message sent to (678) 487-9758 Respond from your phone now... Use differen…" at bounding box center [785, 360] width 447 height 212
click at [782, 422] on button "Use different number" at bounding box center [784, 429] width 101 height 15
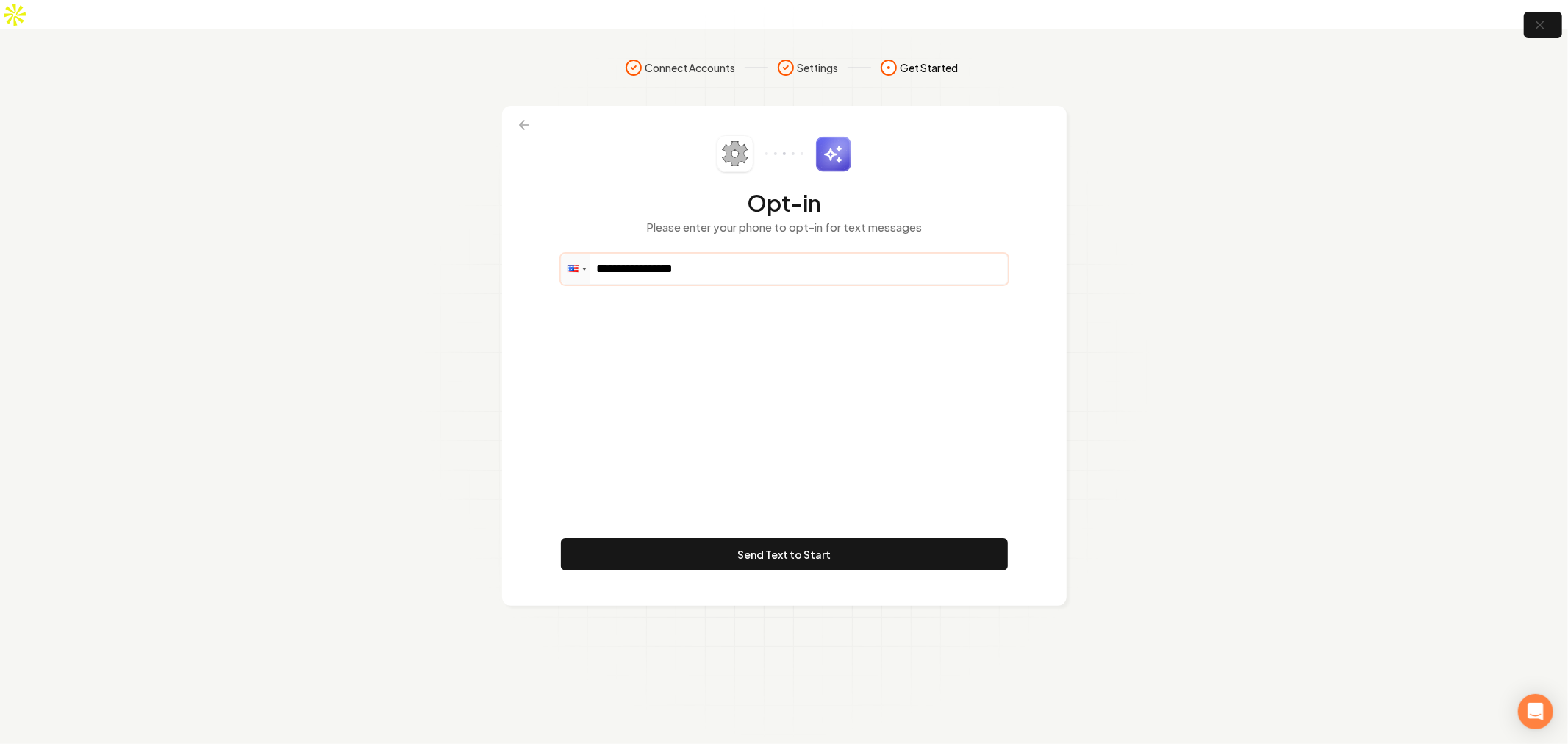
click at [765, 255] on input "**********" at bounding box center [785, 269] width 446 height 30
type input "**********"
click at [775, 555] on div "**********" at bounding box center [784, 356] width 564 height 500
click at [784, 538] on button "Send Text to Start" at bounding box center [785, 555] width 447 height 33
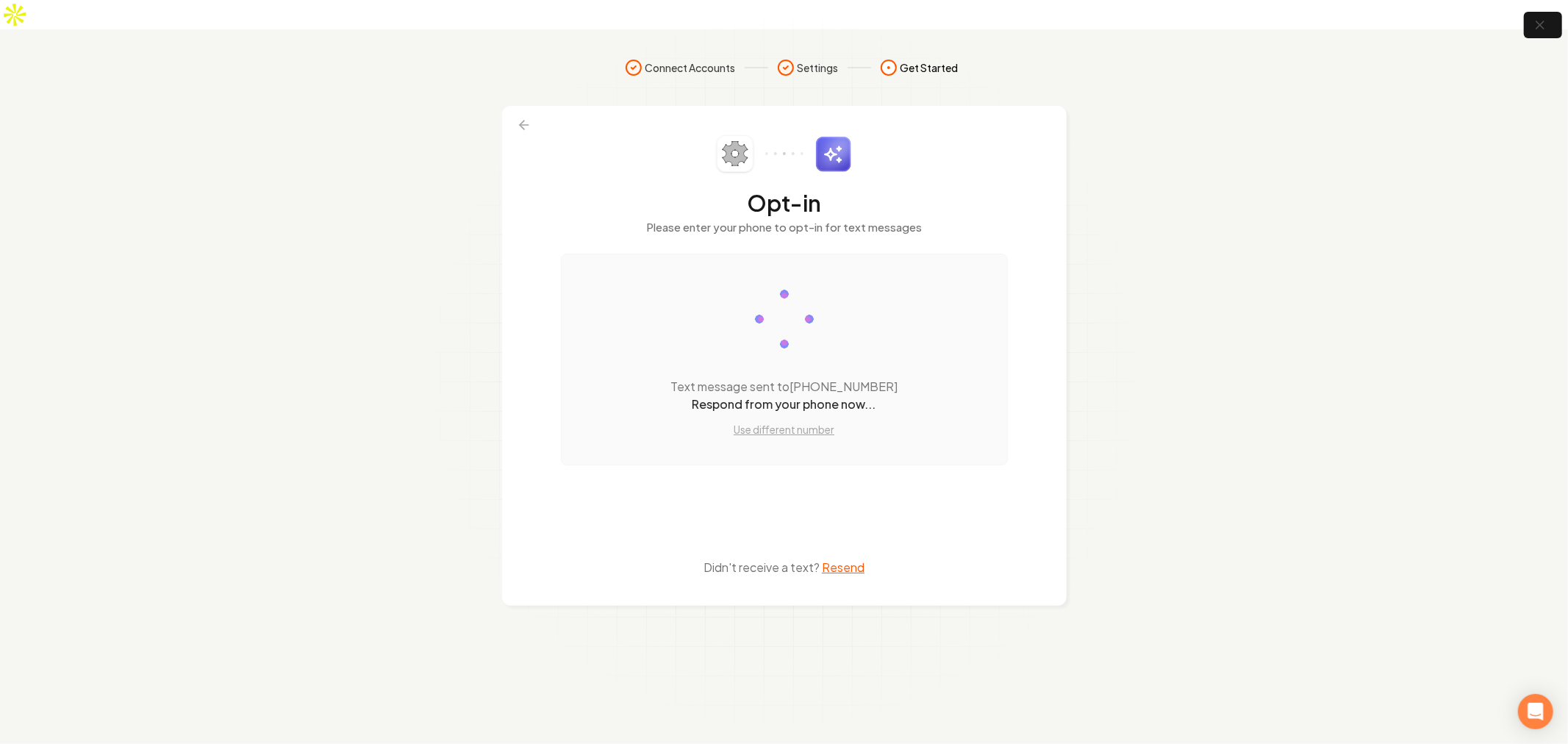
click at [827, 272] on div "Text message sent to (678) 487-9785 Respond from your phone now... Use differen…" at bounding box center [785, 360] width 447 height 212
click at [704, 466] on div "Opt-in Please enter your phone to opt-in for text messages Text message sent to…" at bounding box center [785, 356] width 447 height 441
click at [692, 444] on div "Opt-in Please enter your phone to opt-in for text messages Text message sent to…" at bounding box center [785, 356] width 447 height 441
click at [918, 61] on span "Get Started" at bounding box center [929, 68] width 58 height 15
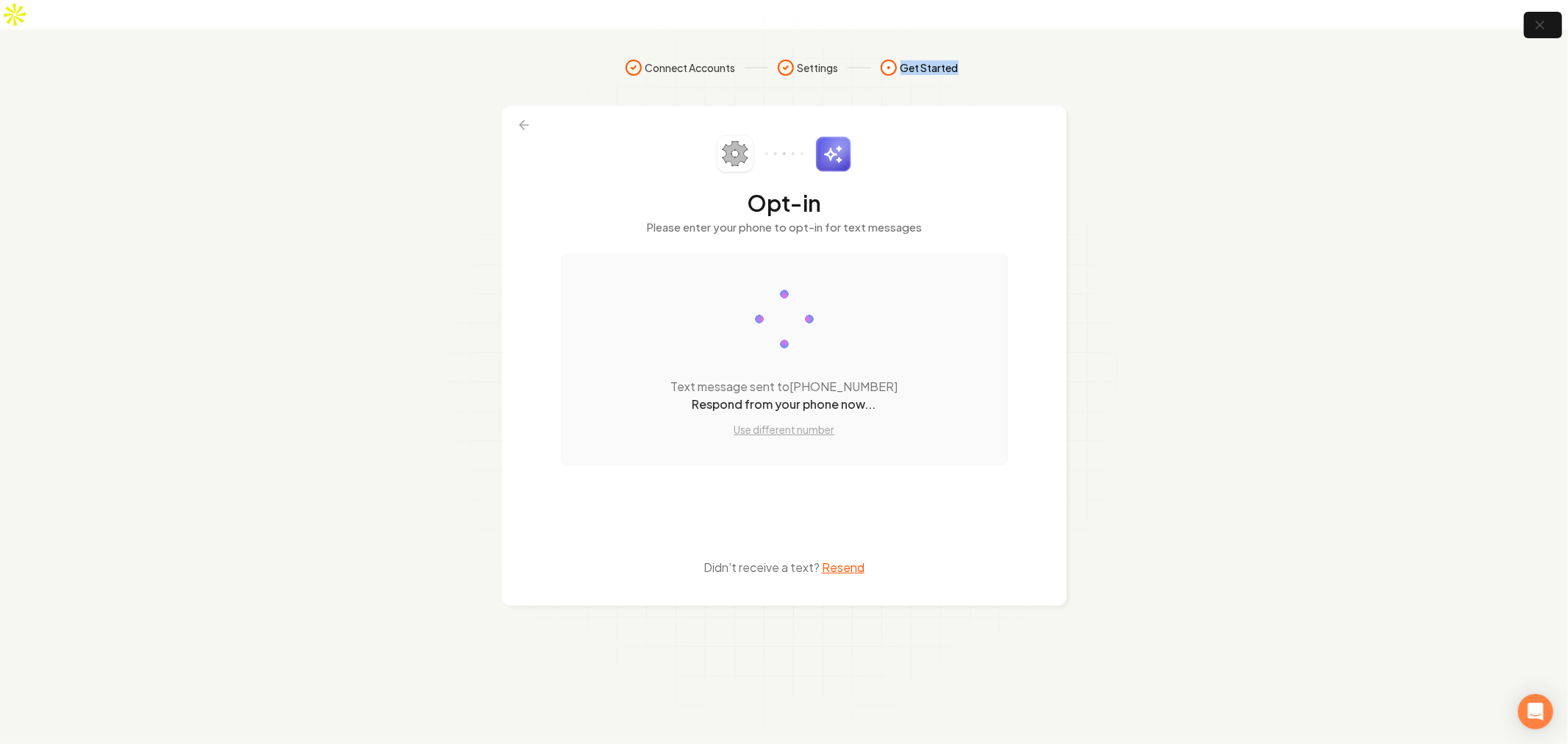
click at [918, 61] on span "Get Started" at bounding box center [929, 68] width 58 height 15
click at [1542, 30] on icon "button" at bounding box center [1540, 26] width 19 height 19
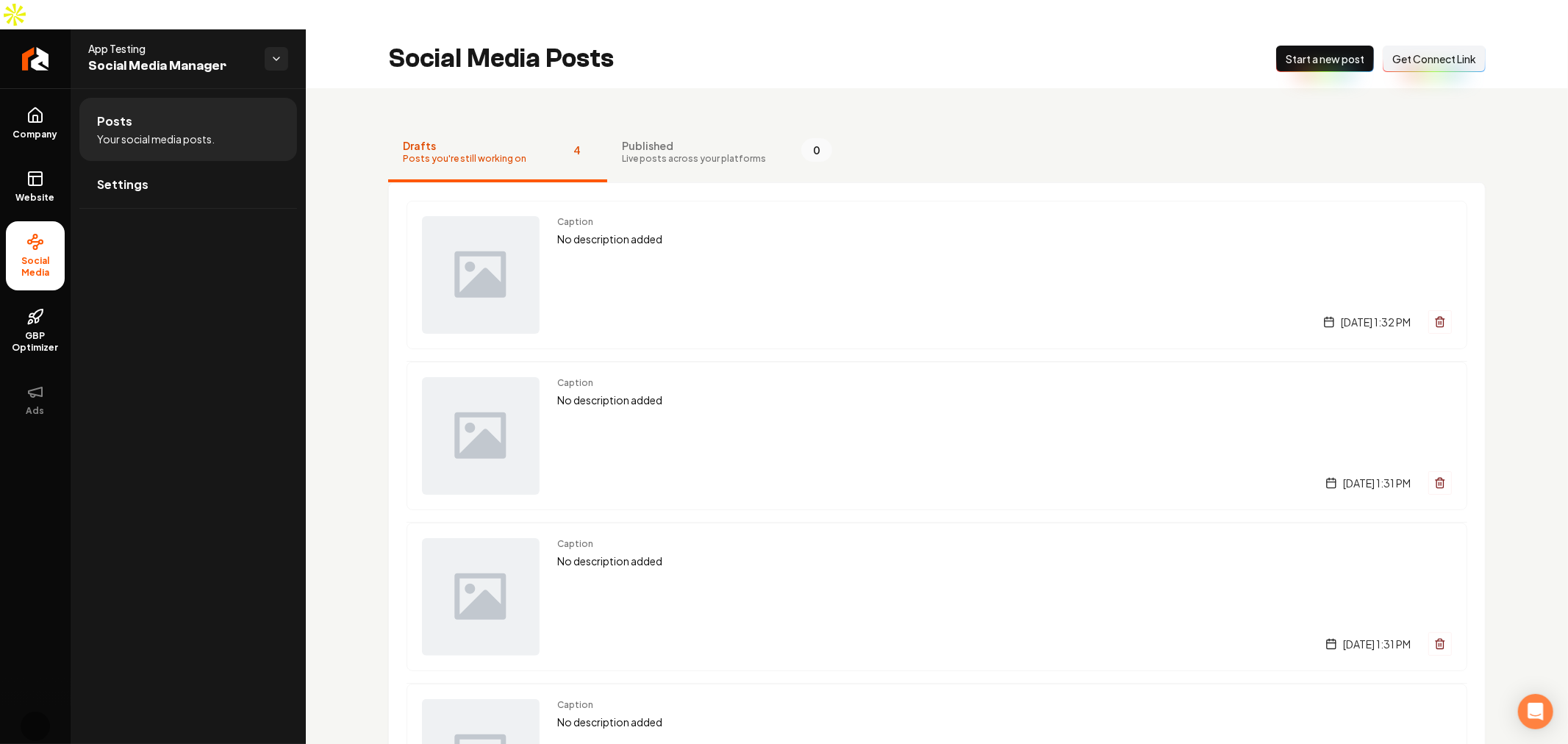
click at [351, 184] on div "Drafts Posts you're still working on 4 Published Live posts across your platfor…" at bounding box center [937, 506] width 1262 height 836
click at [1040, 89] on div "Drafts Posts you're still working on 4 Published Live posts across your platfor…" at bounding box center [937, 506] width 1262 height 836
